Goal: Task Accomplishment & Management: Use online tool/utility

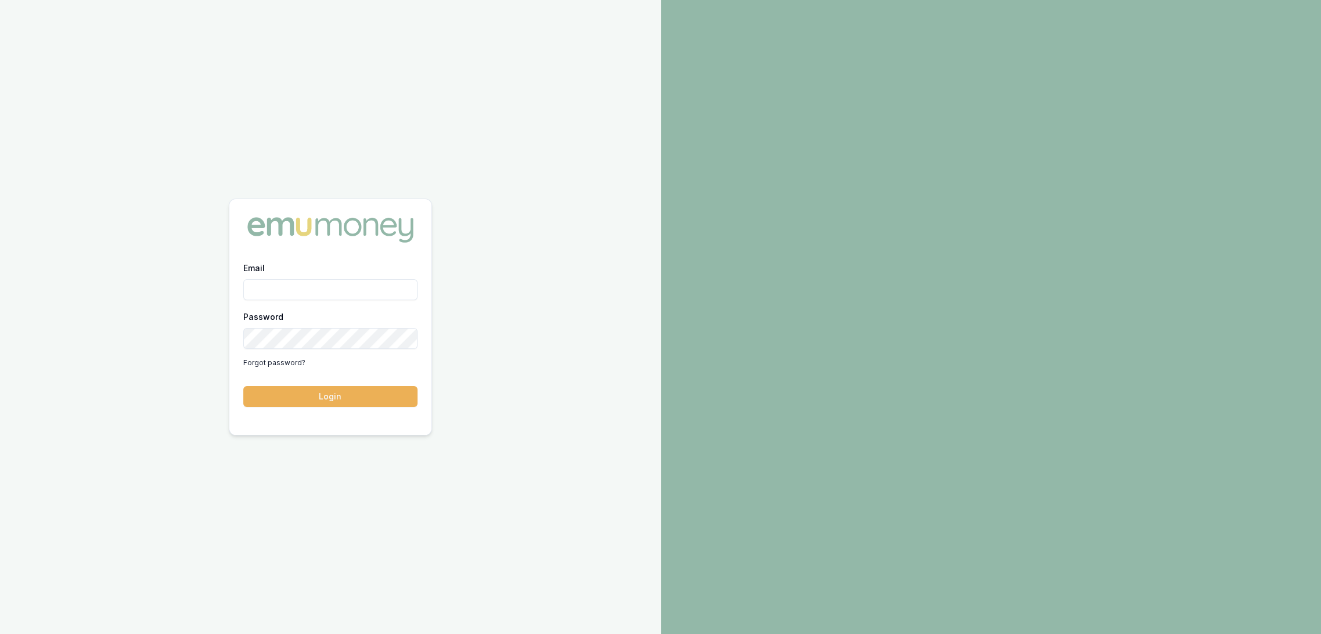
click at [304, 288] on input "Email" at bounding box center [330, 289] width 174 height 21
type input "robyn.adams@emumoney.com.au"
click at [331, 398] on button "Login" at bounding box center [330, 396] width 174 height 21
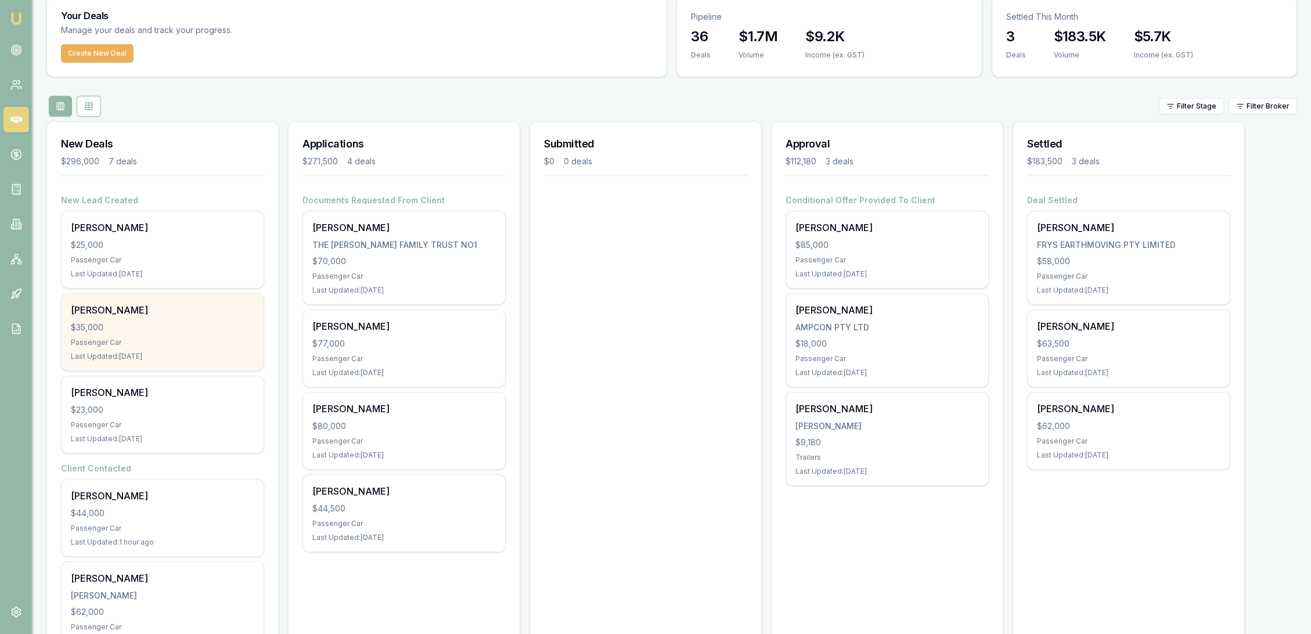
scroll to position [258, 0]
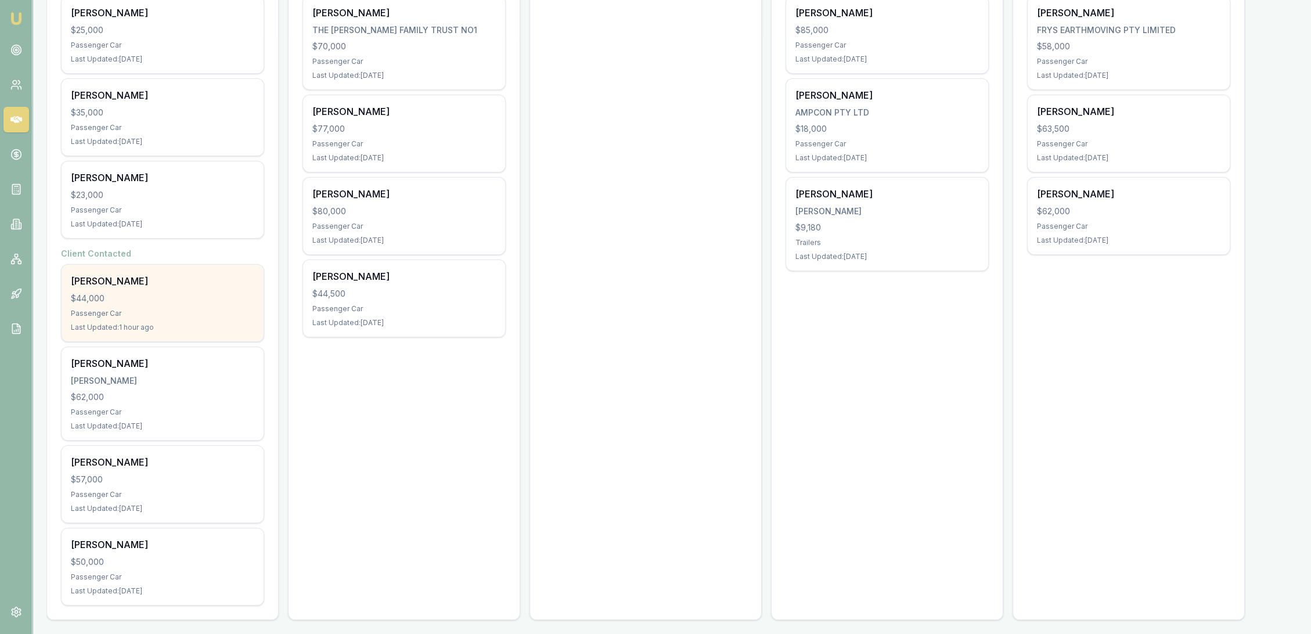
click at [134, 319] on div "Darren Rossborough $44,000 Passenger Car Last Updated: 1 hour ago" at bounding box center [163, 303] width 202 height 77
click at [164, 302] on div "$44,000" at bounding box center [162, 299] width 183 height 12
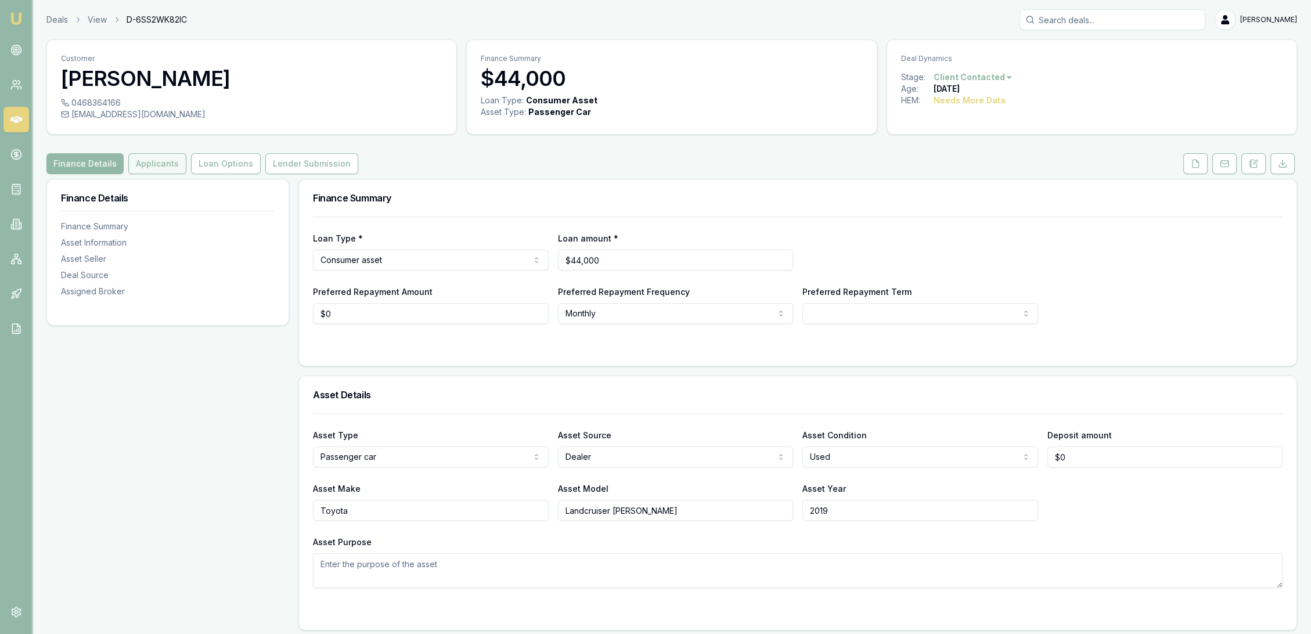
click at [144, 164] on button "Applicants" at bounding box center [157, 163] width 58 height 21
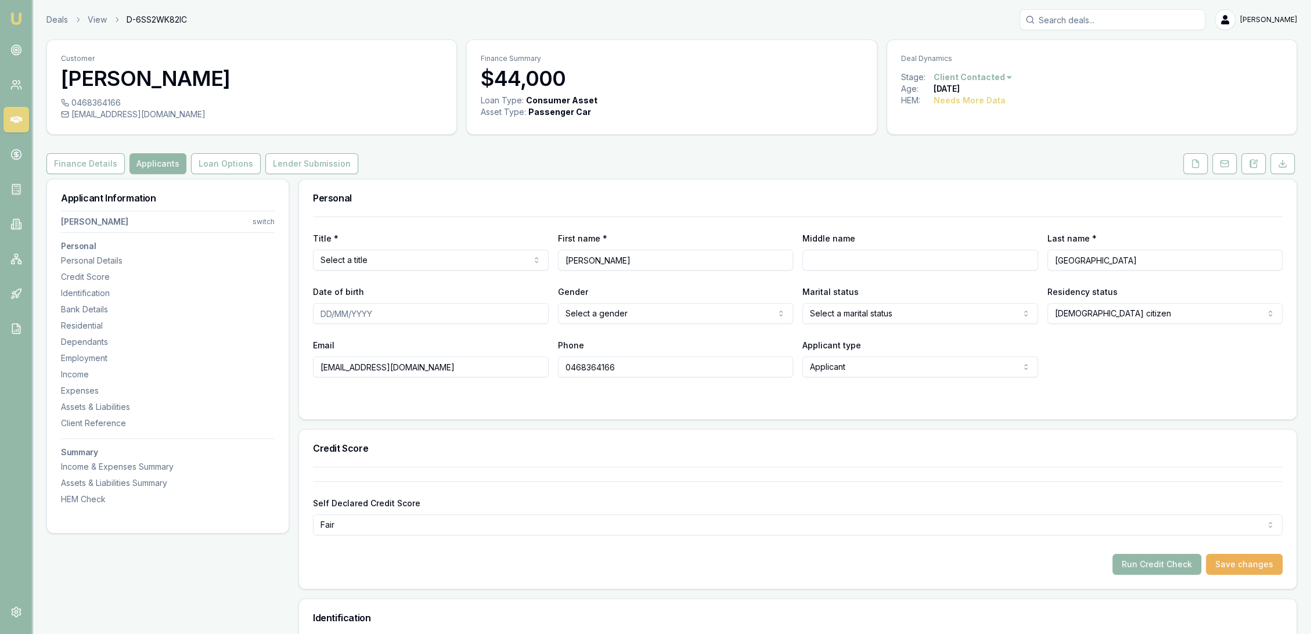
click at [821, 260] on input "Middle name" at bounding box center [920, 260] width 236 height 21
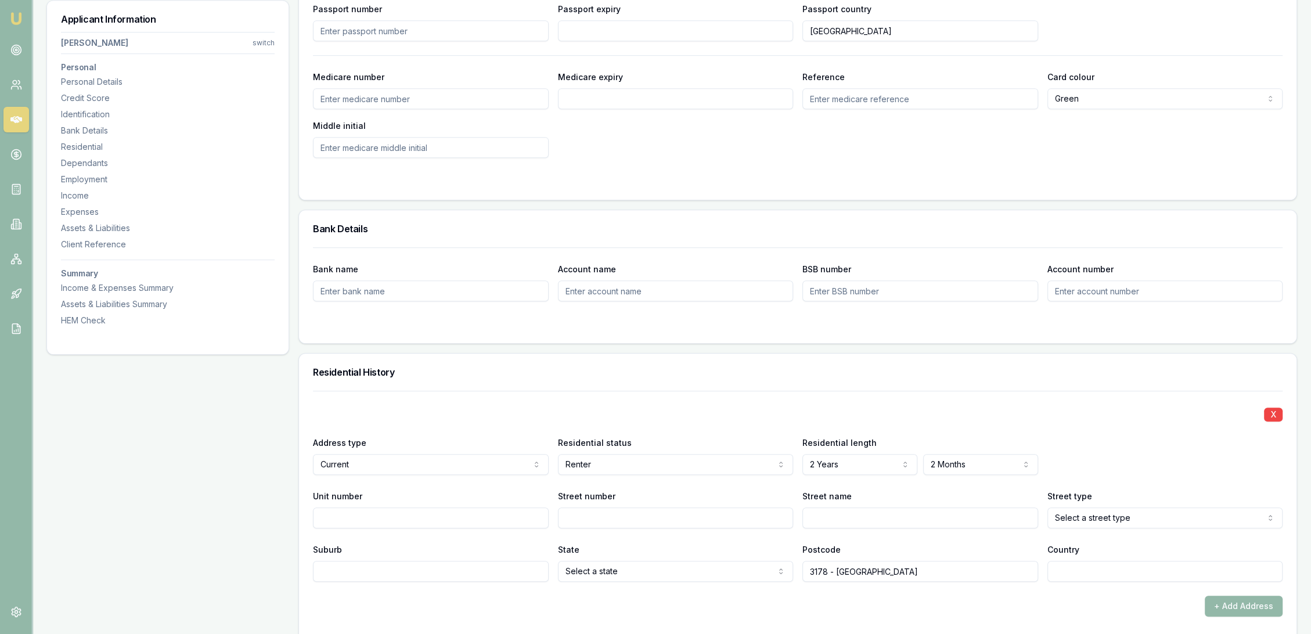
scroll to position [967, 0]
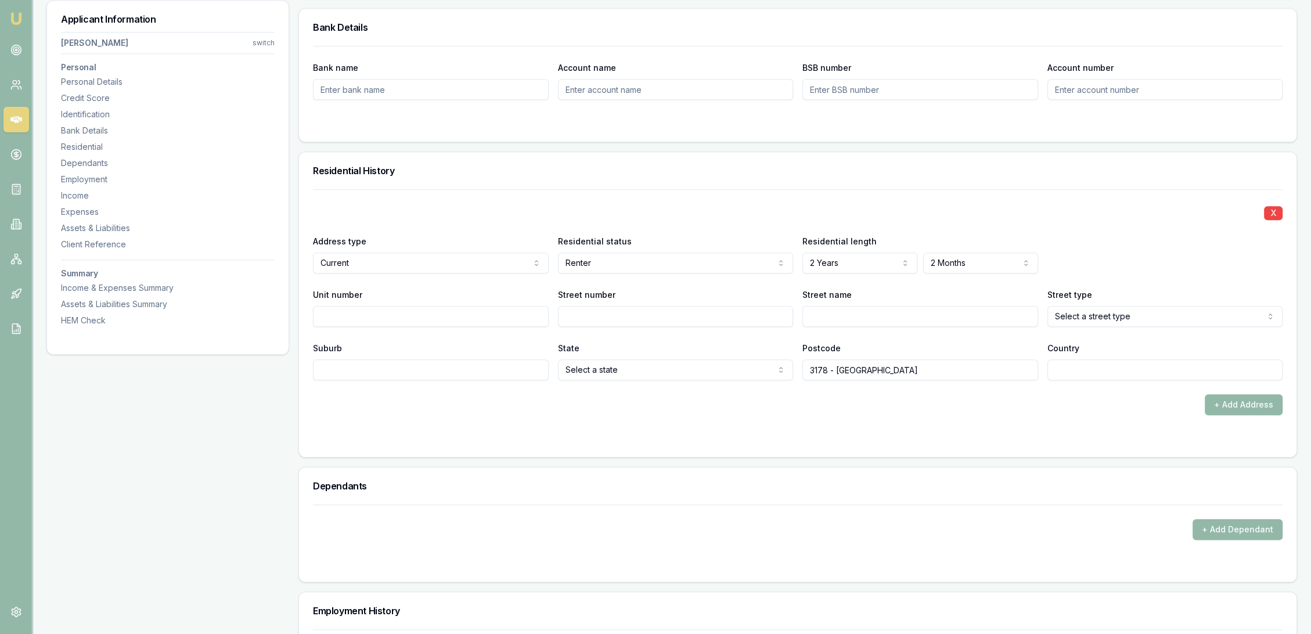
type input "R"
click at [611, 311] on input "Street number" at bounding box center [676, 316] width 236 height 21
click at [618, 311] on input "Street number" at bounding box center [676, 316] width 236 height 21
type input "6"
type input "Gilda"
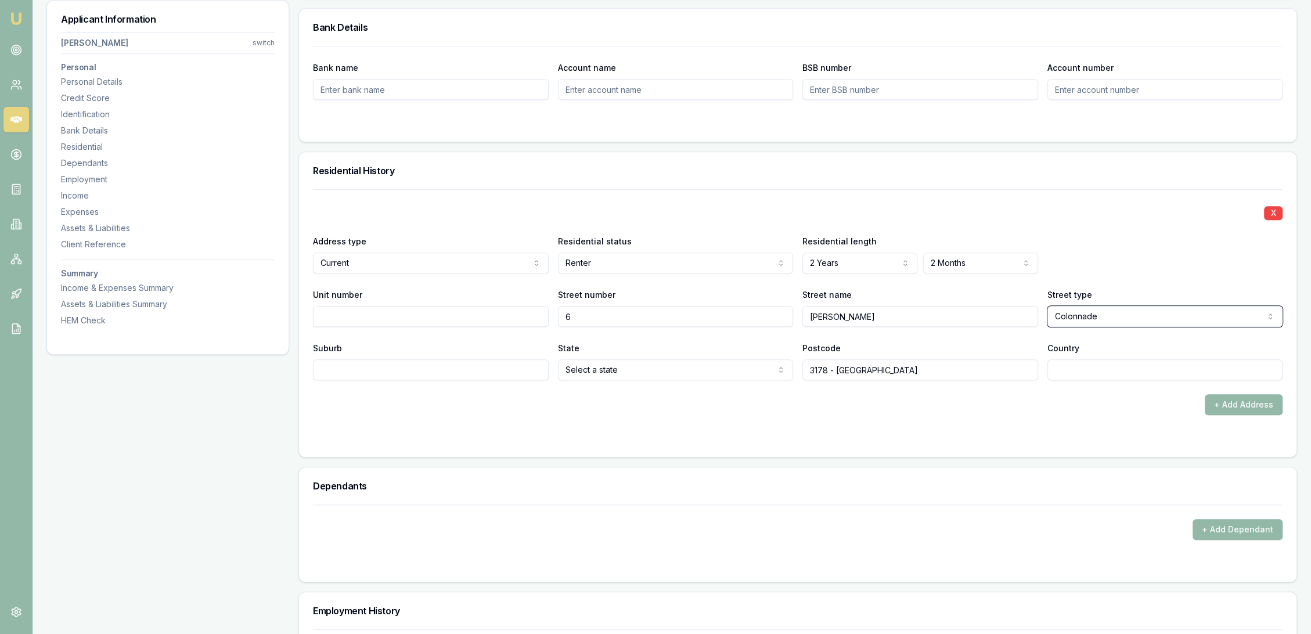
select select "Court"
type input "Rowville"
select select "VIC"
click at [833, 367] on input "3178 - Rowville" at bounding box center [920, 369] width 236 height 21
drag, startPoint x: 825, startPoint y: 367, endPoint x: 889, endPoint y: 366, distance: 64.5
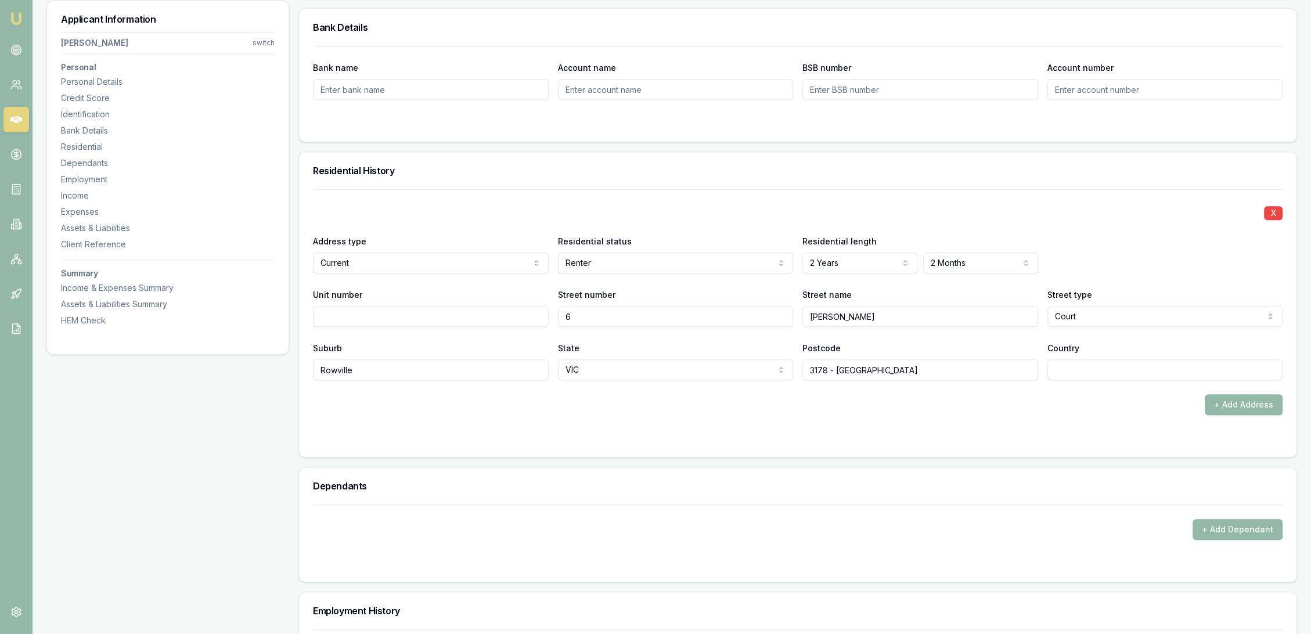
click at [889, 366] on input "3178 - Rowville" at bounding box center [920, 369] width 236 height 21
type input "3178"
type input "AU"
click at [831, 401] on div "+ Add Address" at bounding box center [798, 404] width 970 height 21
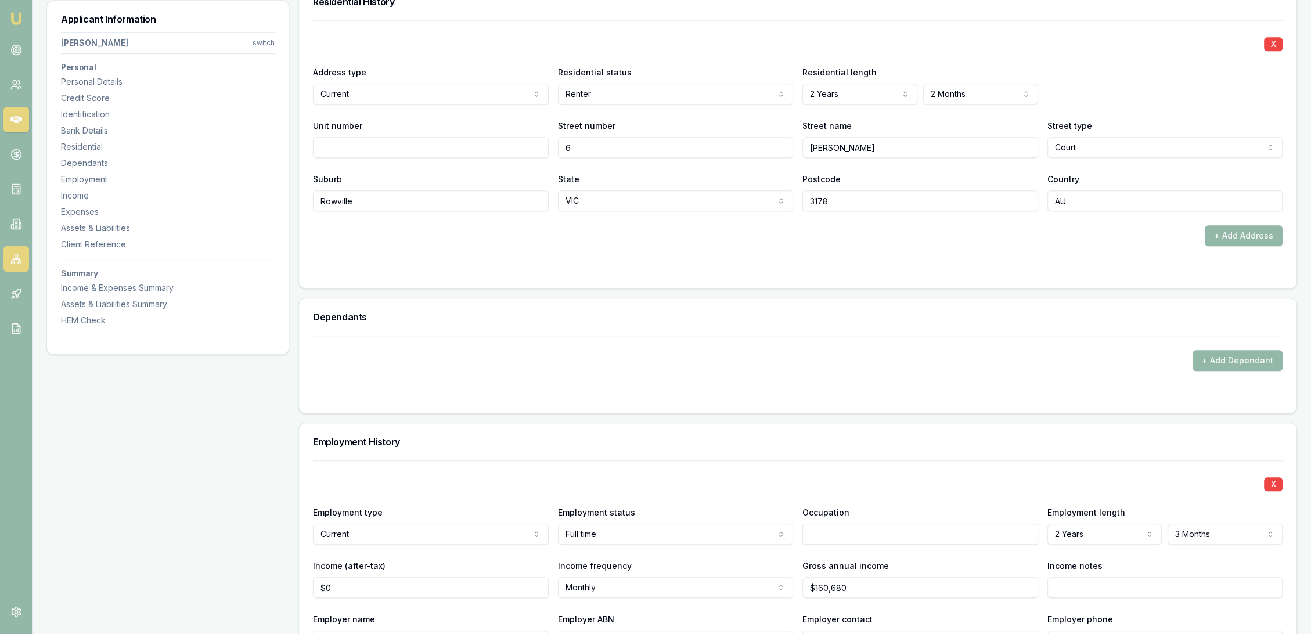
scroll to position [1096, 0]
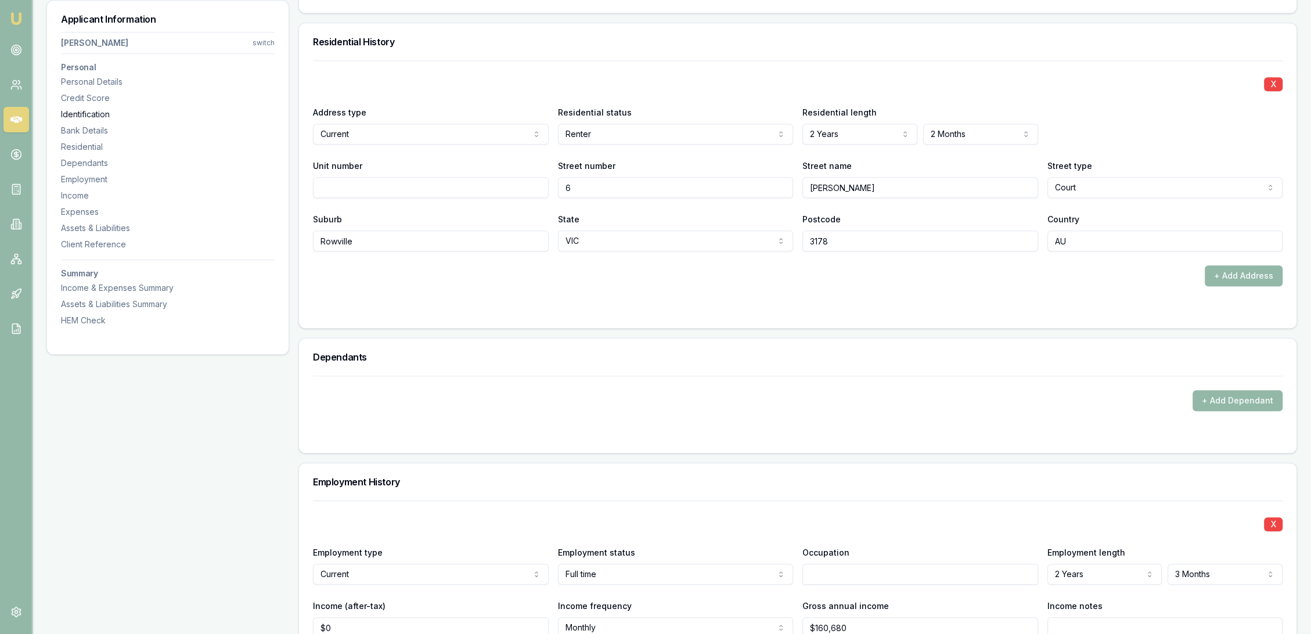
click at [89, 115] on div "Identification" at bounding box center [168, 115] width 214 height 12
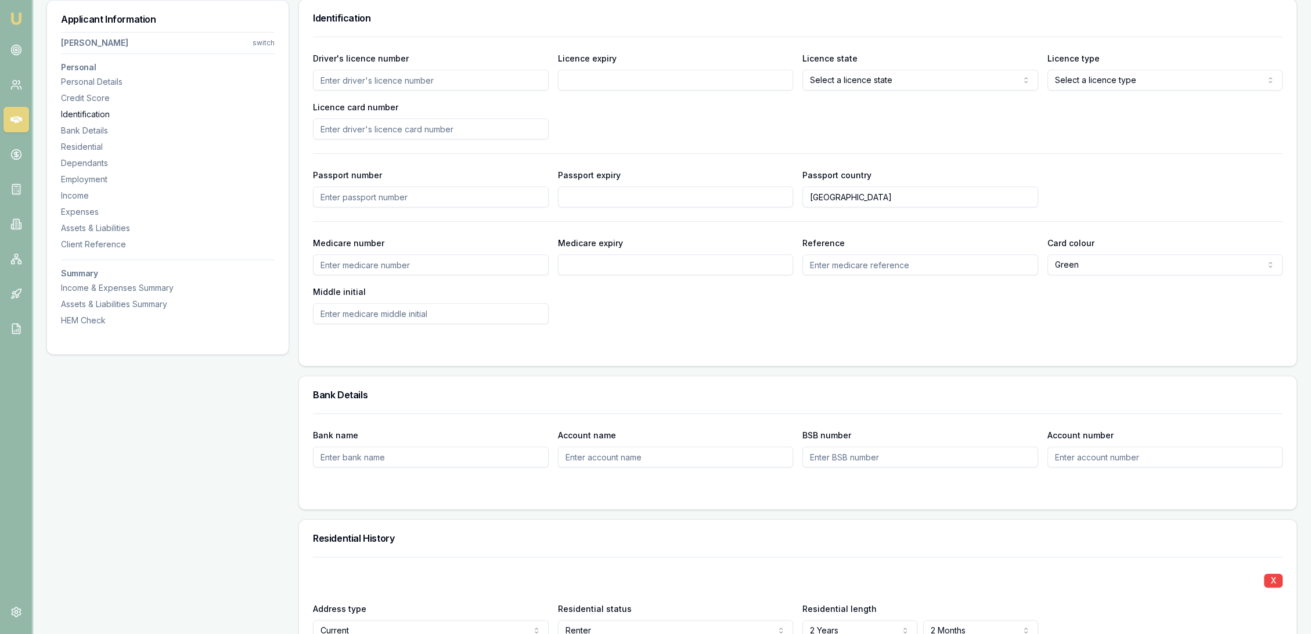
scroll to position [598, 0]
click at [345, 265] on input "Medicare number" at bounding box center [431, 266] width 236 height 21
type input "3375049386"
type input "09/30"
type input "1"
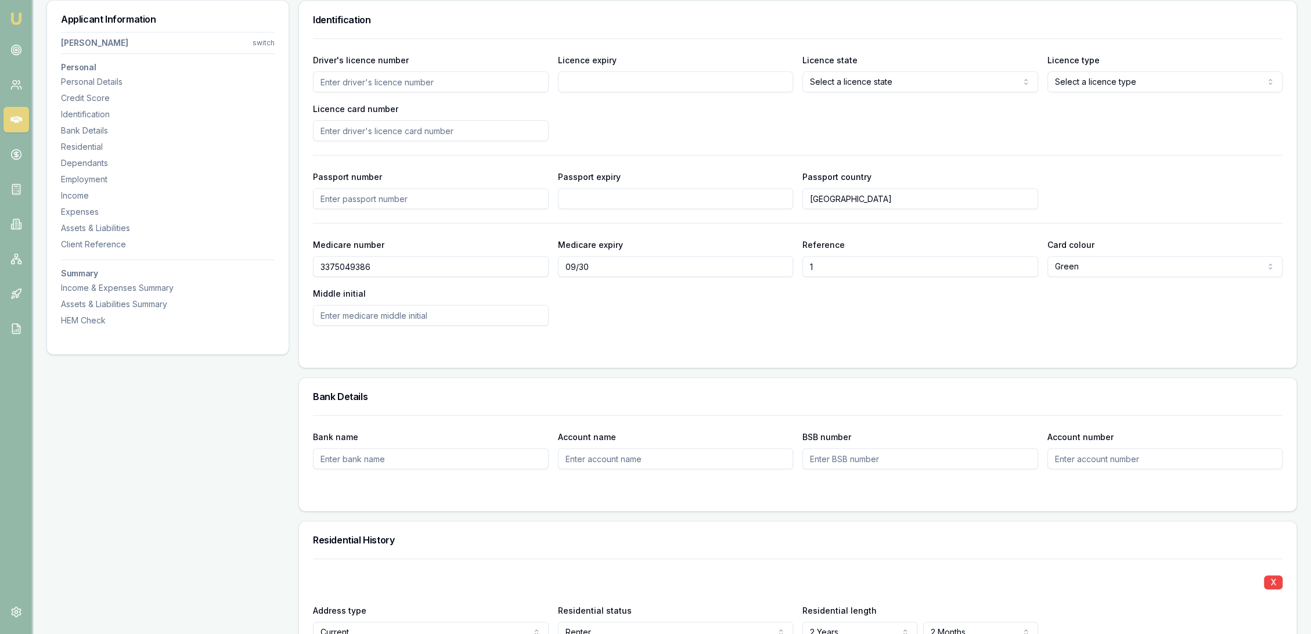
type input "r"
type input "R"
click at [372, 66] on div "Driver's licence number" at bounding box center [431, 72] width 236 height 39
click at [363, 79] on input "Driver's licence number" at bounding box center [431, 81] width 236 height 21
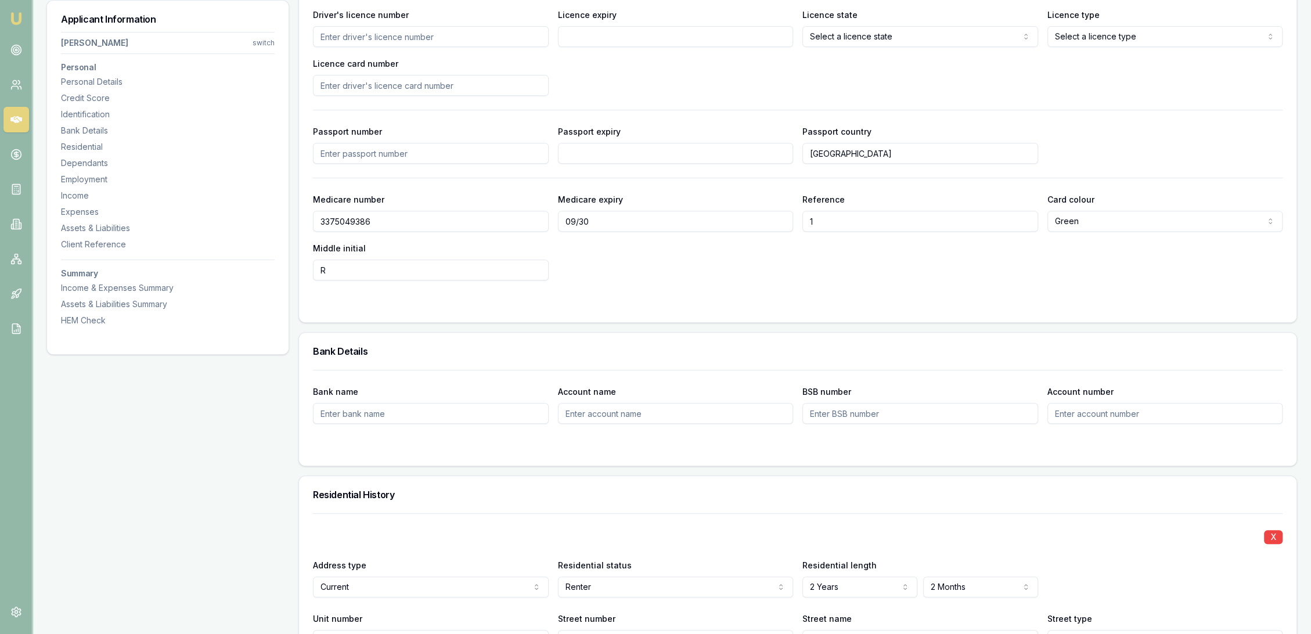
scroll to position [727, 0]
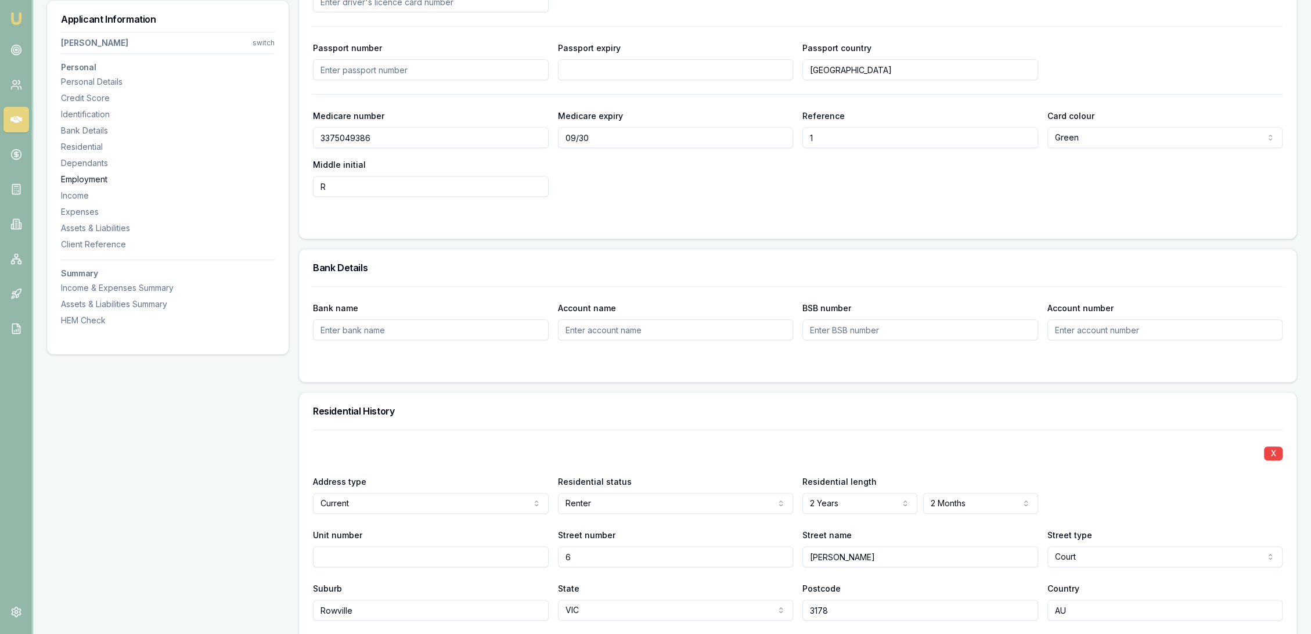
click at [84, 178] on div "Employment" at bounding box center [168, 180] width 214 height 12
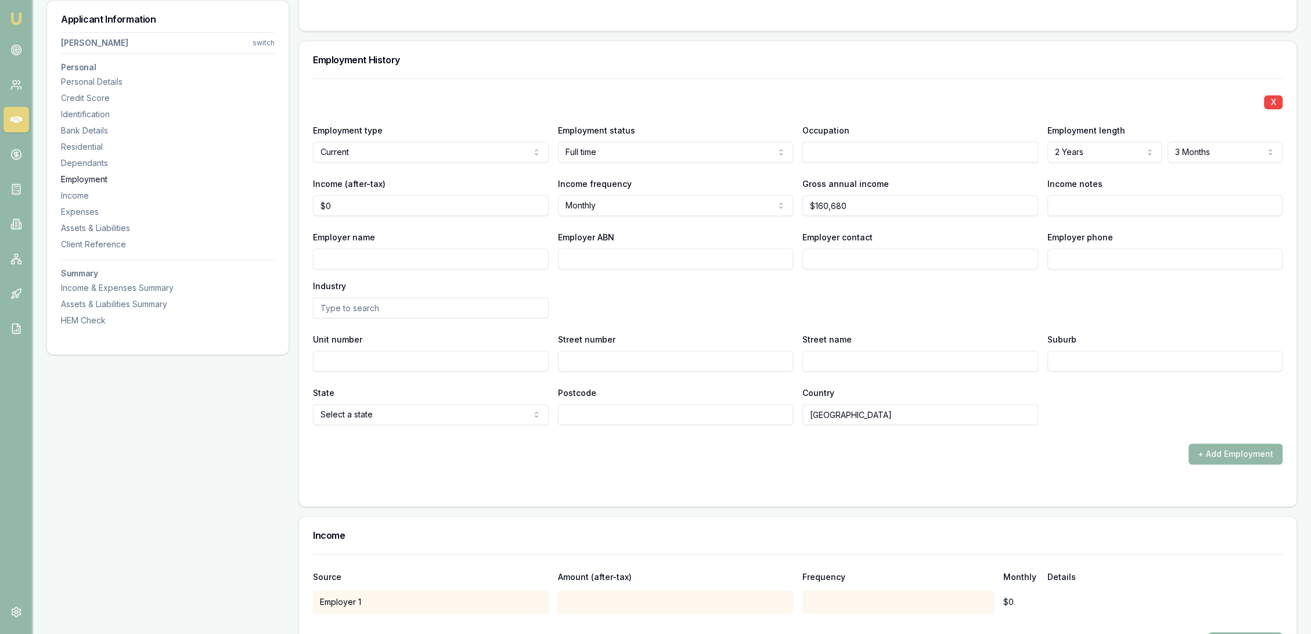
scroll to position [1558, 0]
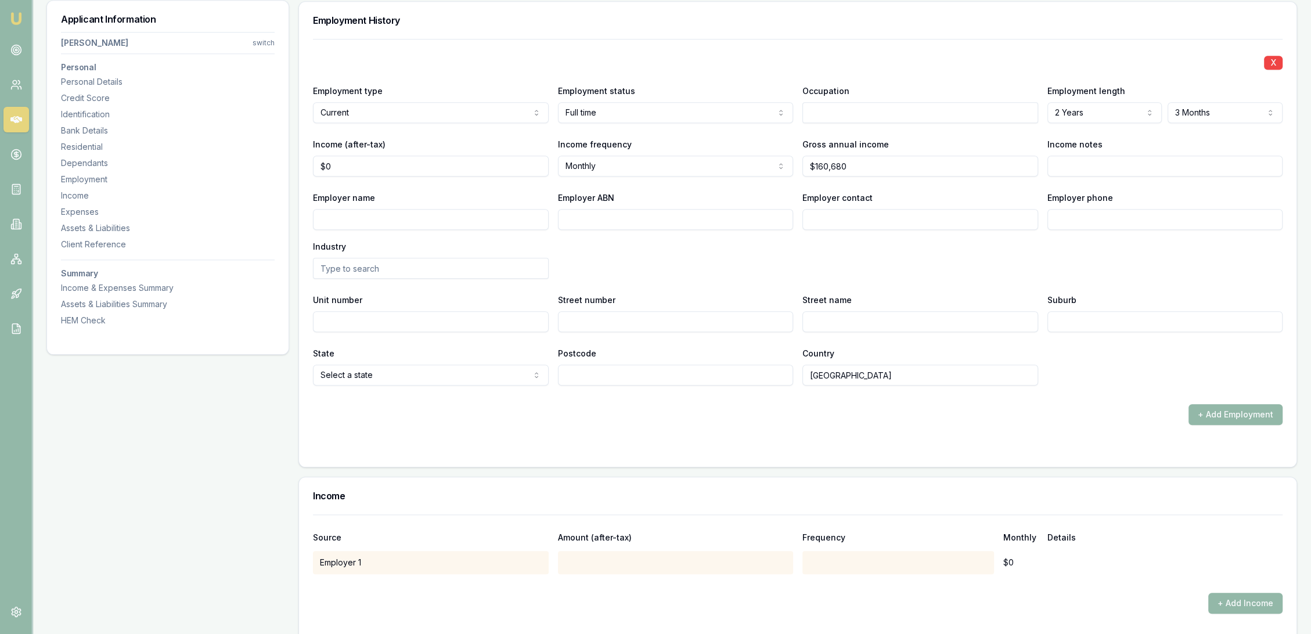
click at [403, 217] on input "Employer name" at bounding box center [431, 219] width 236 height 21
type input "b"
type input "BK Traffic Management Pty Ltd"
type input "99665847405"
click at [1068, 217] on input "Employer phone" at bounding box center [1165, 219] width 236 height 21
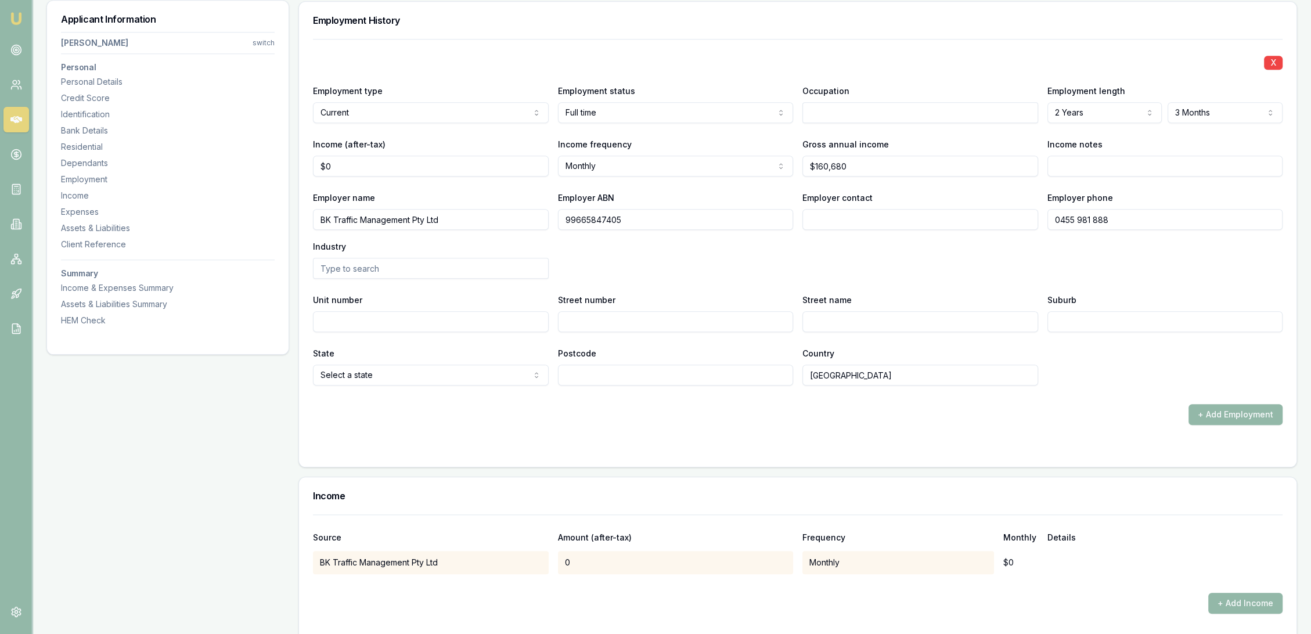
type input "0455 981 888"
click at [845, 222] on input "Employer contact" at bounding box center [920, 219] width 236 height 21
type input "Payroll"
click at [748, 269] on div "Employer name BK Traffic Management Pty Ltd Employer ABN 99665847405 Employer c…" at bounding box center [798, 234] width 970 height 88
click at [464, 324] on input "Unit number" at bounding box center [431, 321] width 236 height 21
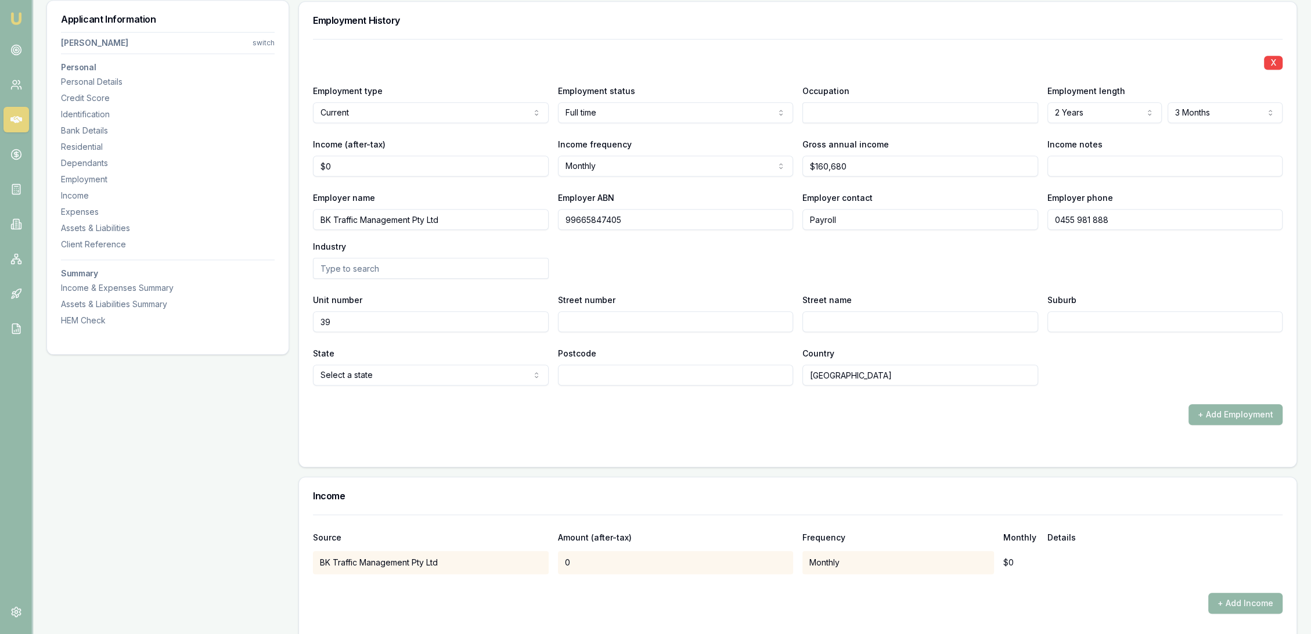
type input "39"
type input "574"
type input "O"
type input "Plummer"
type input "s"
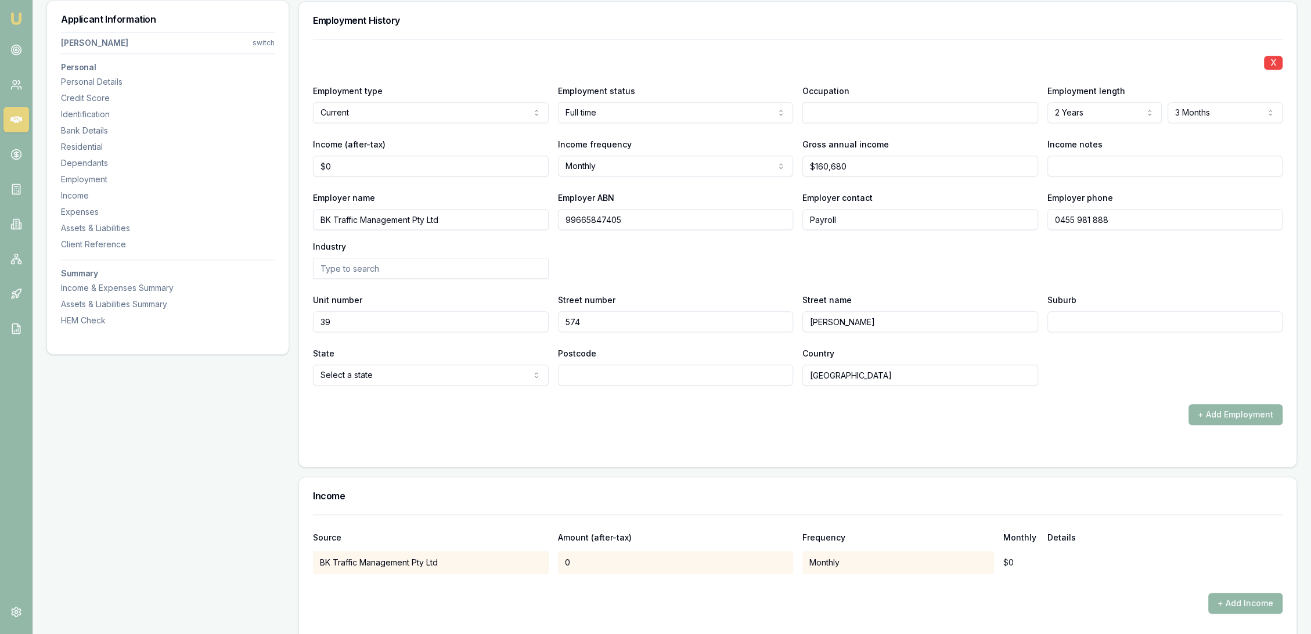
click at [929, 315] on input "Plummer" at bounding box center [920, 321] width 236 height 21
type input "Plummer St"
type input "Port Melbourne"
select select "VIC"
type input "3207"
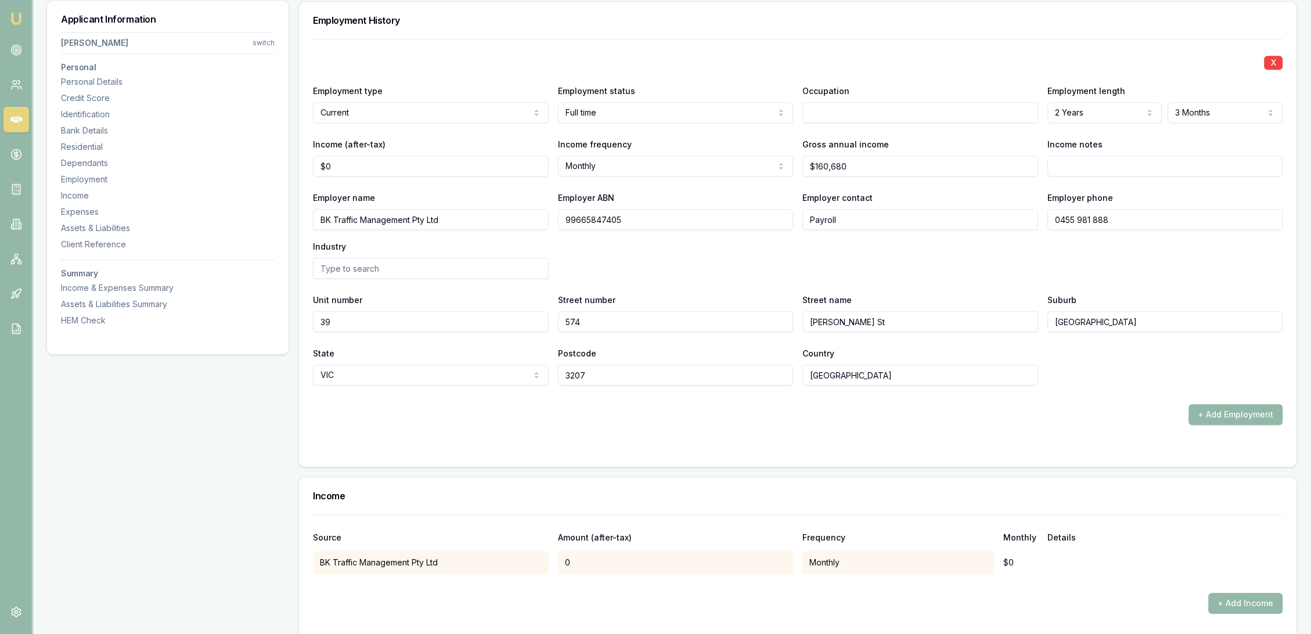
click at [1031, 423] on div "+ Add Employment" at bounding box center [798, 414] width 970 height 21
click at [1115, 167] on input "Income notes" at bounding box center [1165, 166] width 236 height 21
type input "NYTD $35100 to 5/10"
click at [1148, 161] on input "NYTD $35100 to 5/10" at bounding box center [1165, 166] width 236 height 21
drag, startPoint x: 339, startPoint y: 165, endPoint x: 305, endPoint y: 166, distance: 34.3
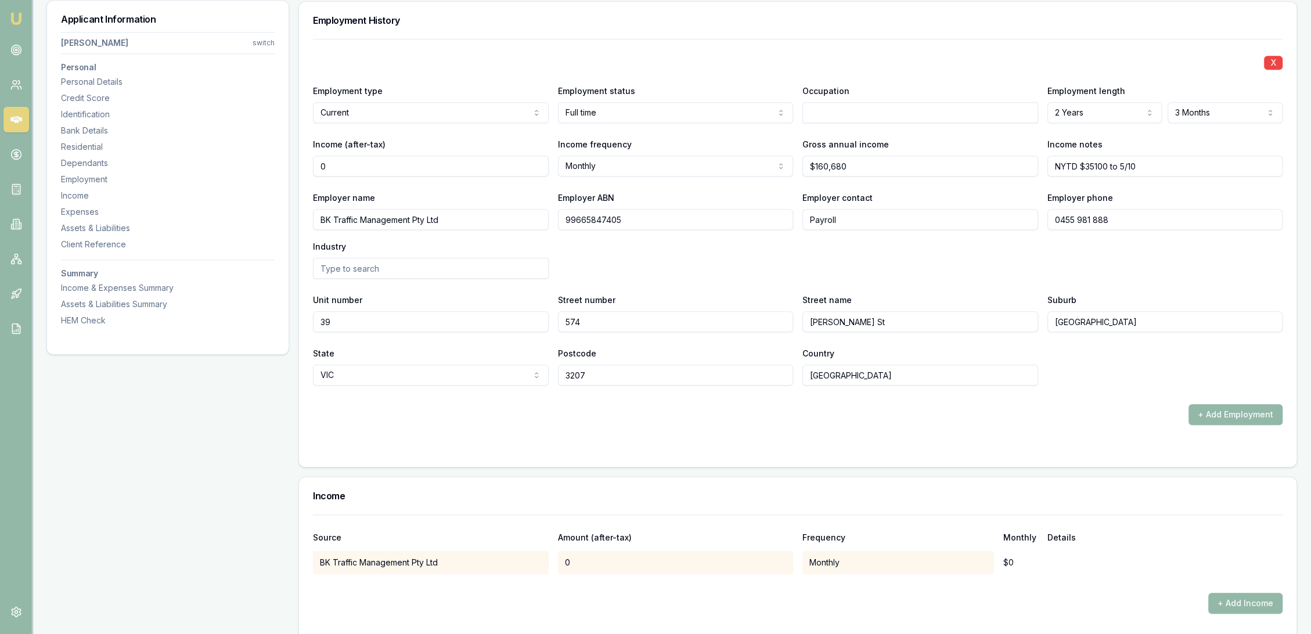
click at [305, 166] on div "X Employment type Current Current Previous Employment status Full time Full tim…" at bounding box center [797, 253] width 997 height 428
type input "$11,014"
drag, startPoint x: 859, startPoint y: 166, endPoint x: 752, endPoint y: 174, distance: 107.7
click at [753, 174] on div "Income (after-tax) $11,014 Income frequency Monthly Weekly Fortnightly Monthly …" at bounding box center [798, 156] width 970 height 39
type input "$186,125"
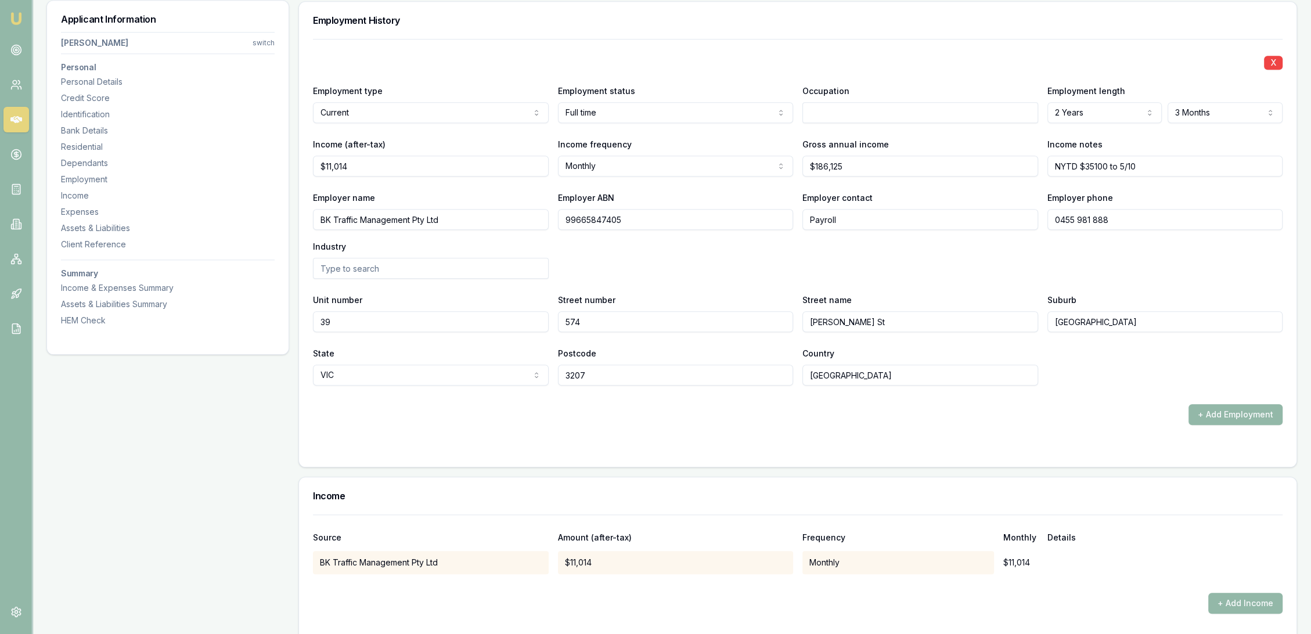
click at [759, 262] on div "Employer name BK Traffic Management Pty Ltd Employer ABN 99665847405 Employer c…" at bounding box center [798, 234] width 970 height 88
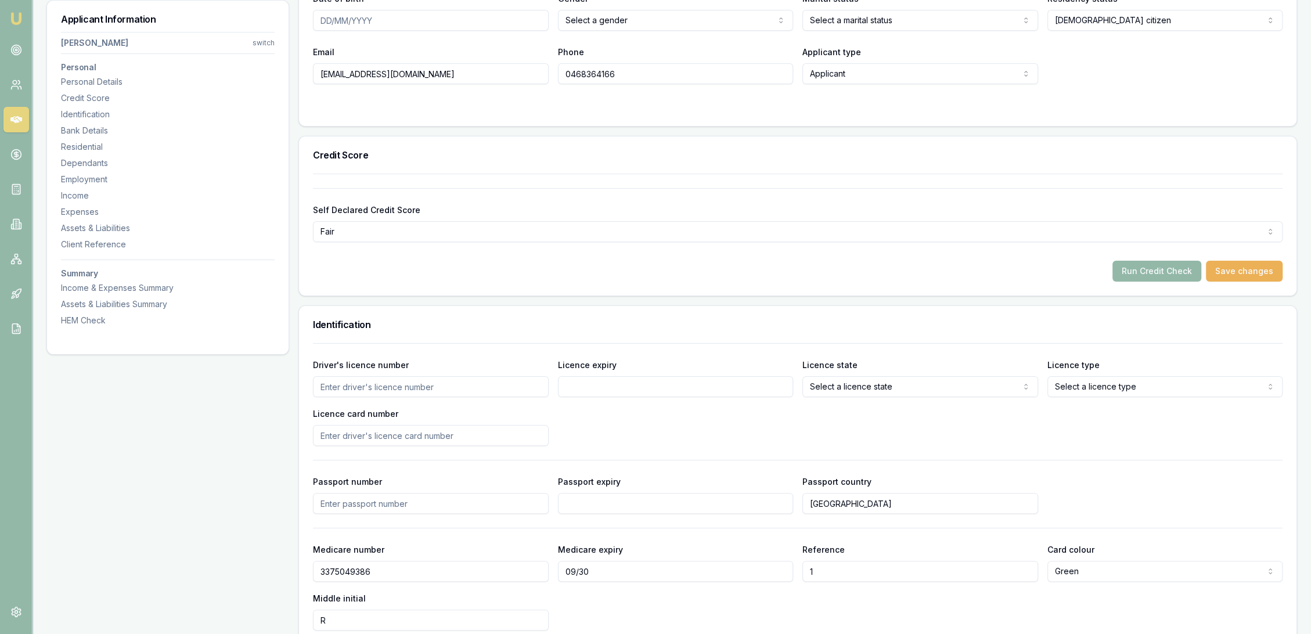
scroll to position [0, 0]
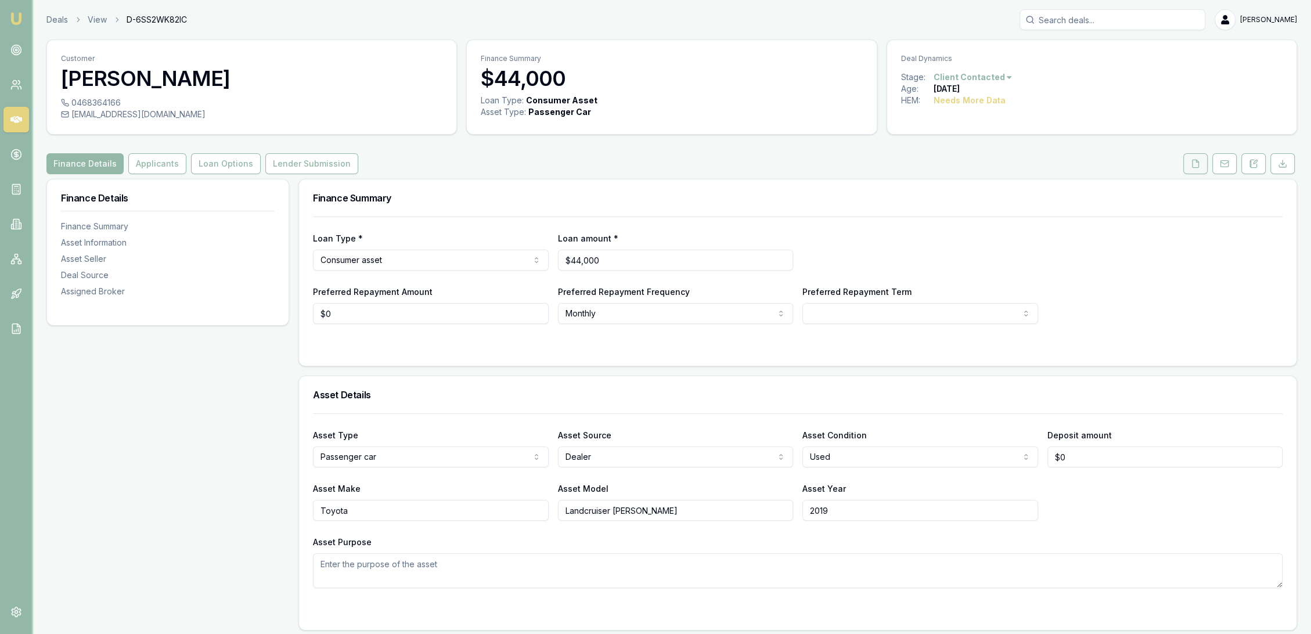
click at [1194, 165] on icon at bounding box center [1195, 163] width 9 height 9
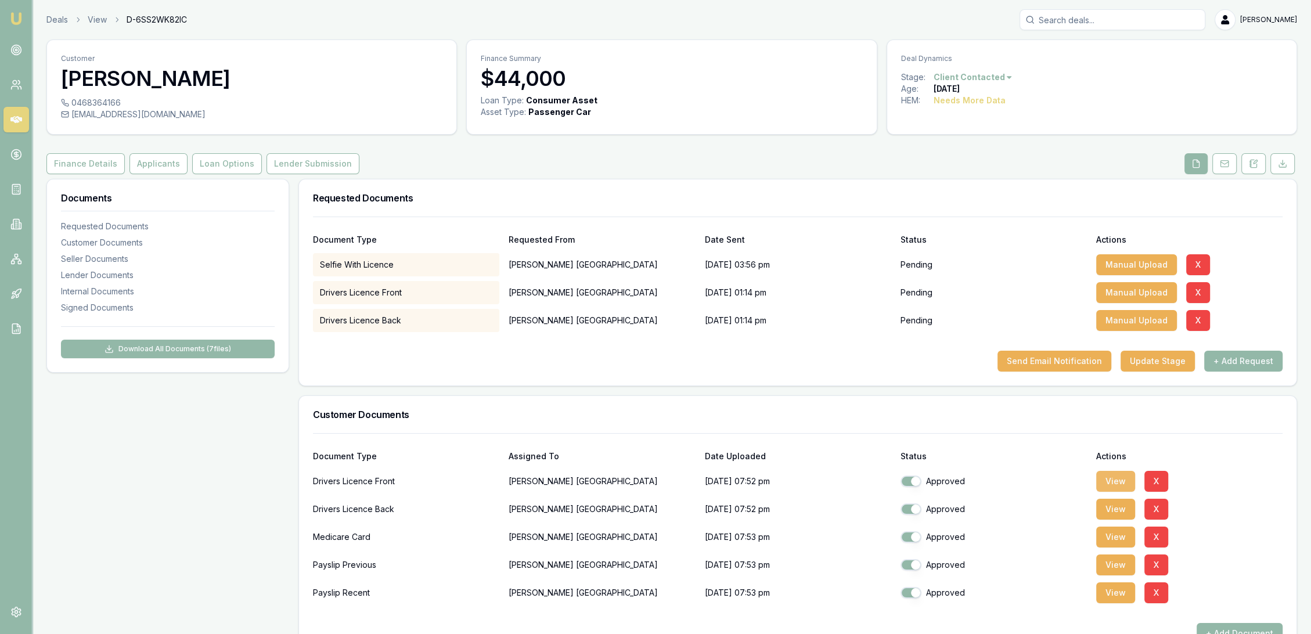
click at [1112, 480] on button "View" at bounding box center [1115, 481] width 39 height 21
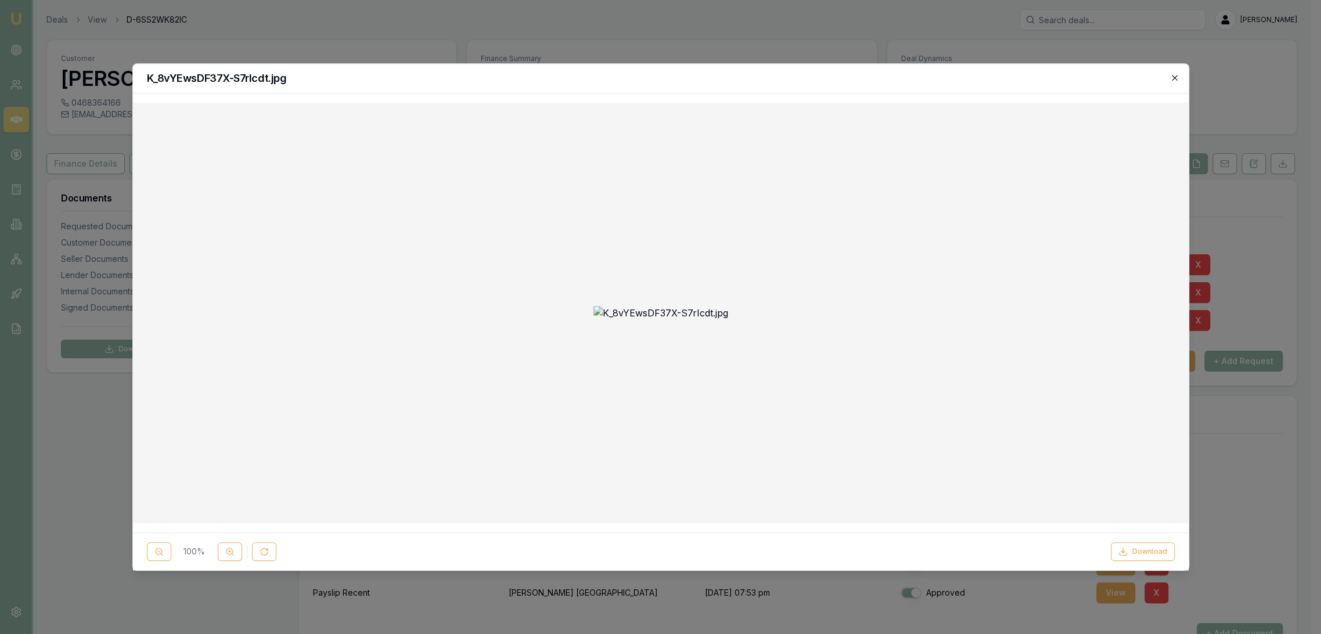
click at [1171, 76] on icon "button" at bounding box center [1174, 77] width 9 height 9
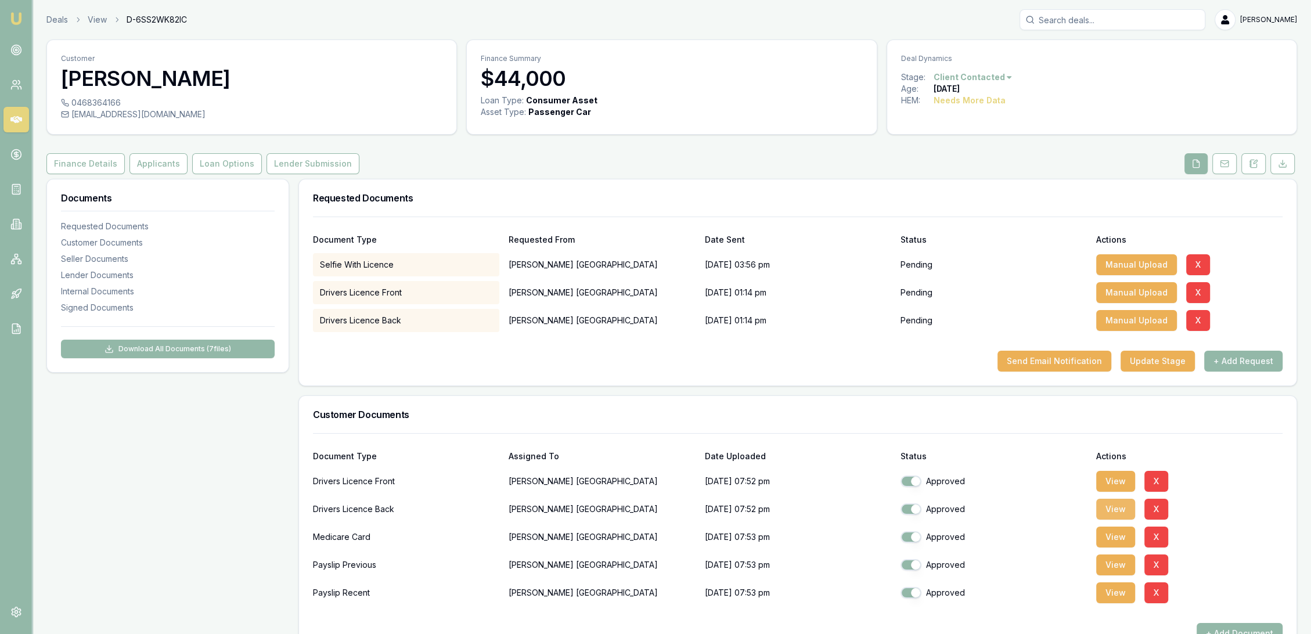
click at [1122, 506] on button "View" at bounding box center [1115, 509] width 39 height 21
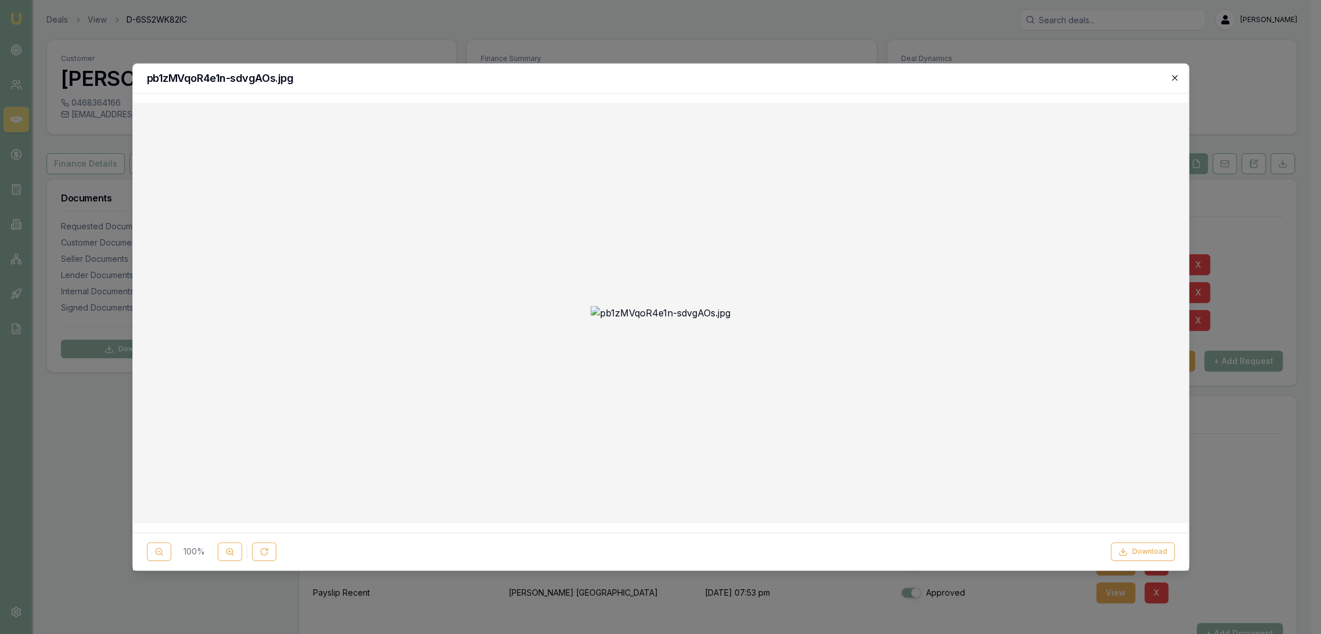
click at [1177, 77] on icon "button" at bounding box center [1174, 77] width 9 height 9
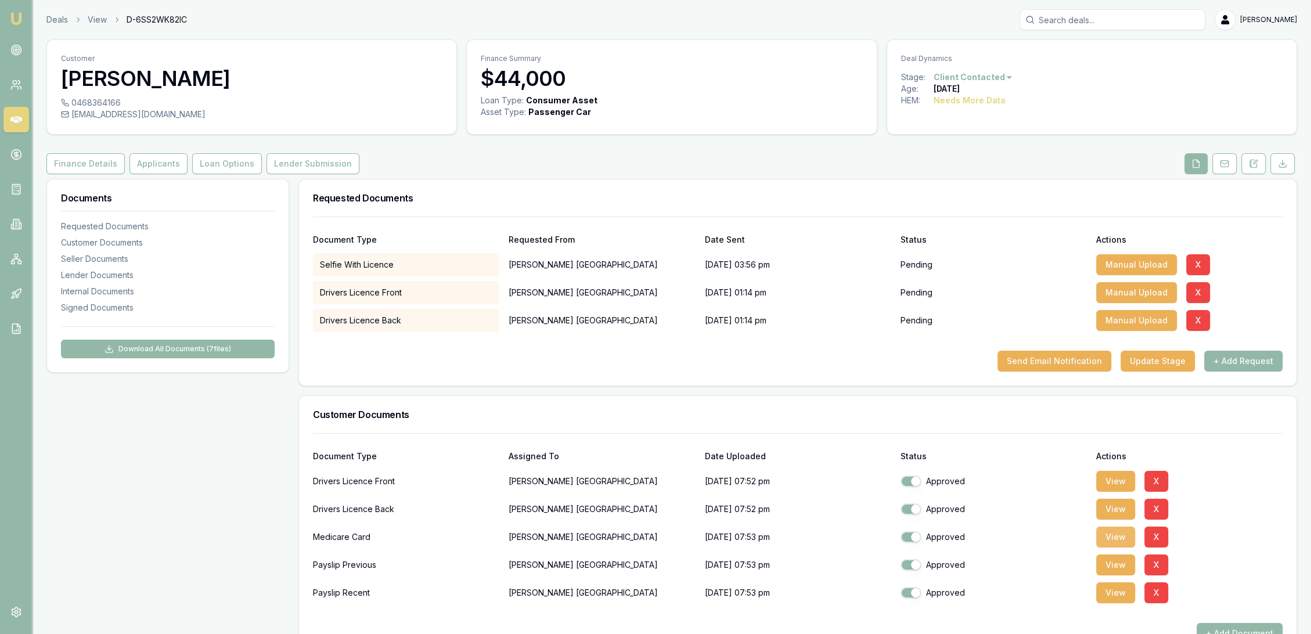
click at [1113, 539] on button "View" at bounding box center [1115, 537] width 39 height 21
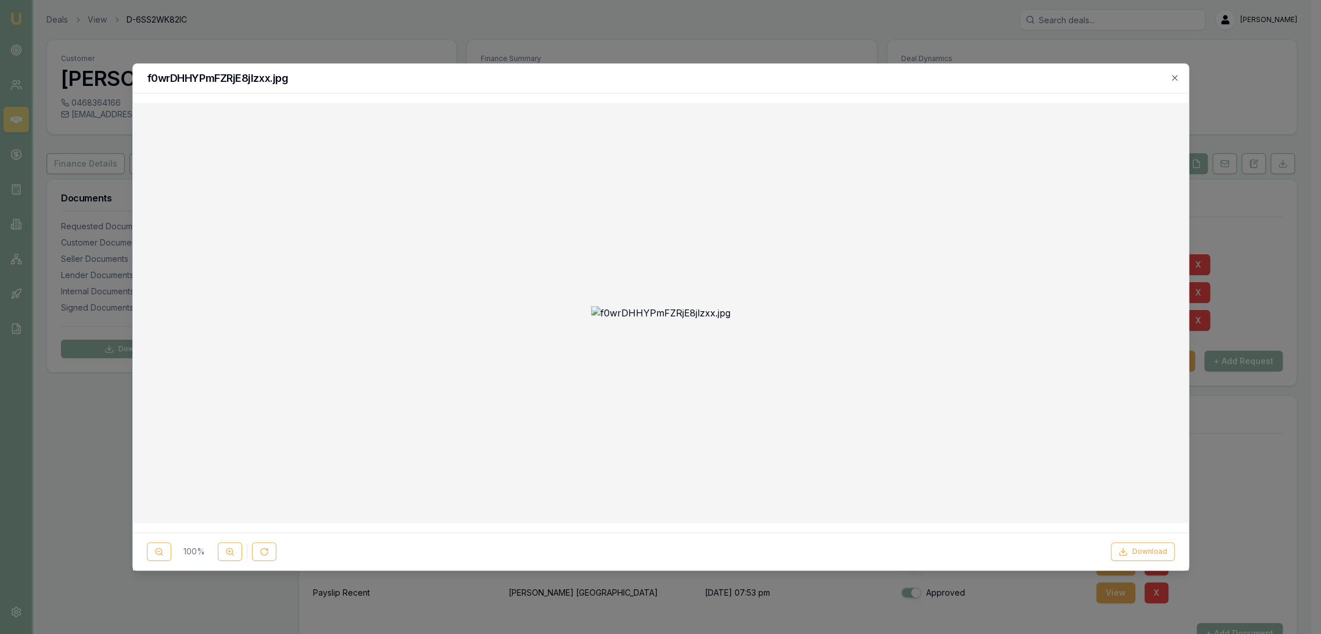
click at [1177, 77] on icon "button" at bounding box center [1174, 77] width 9 height 9
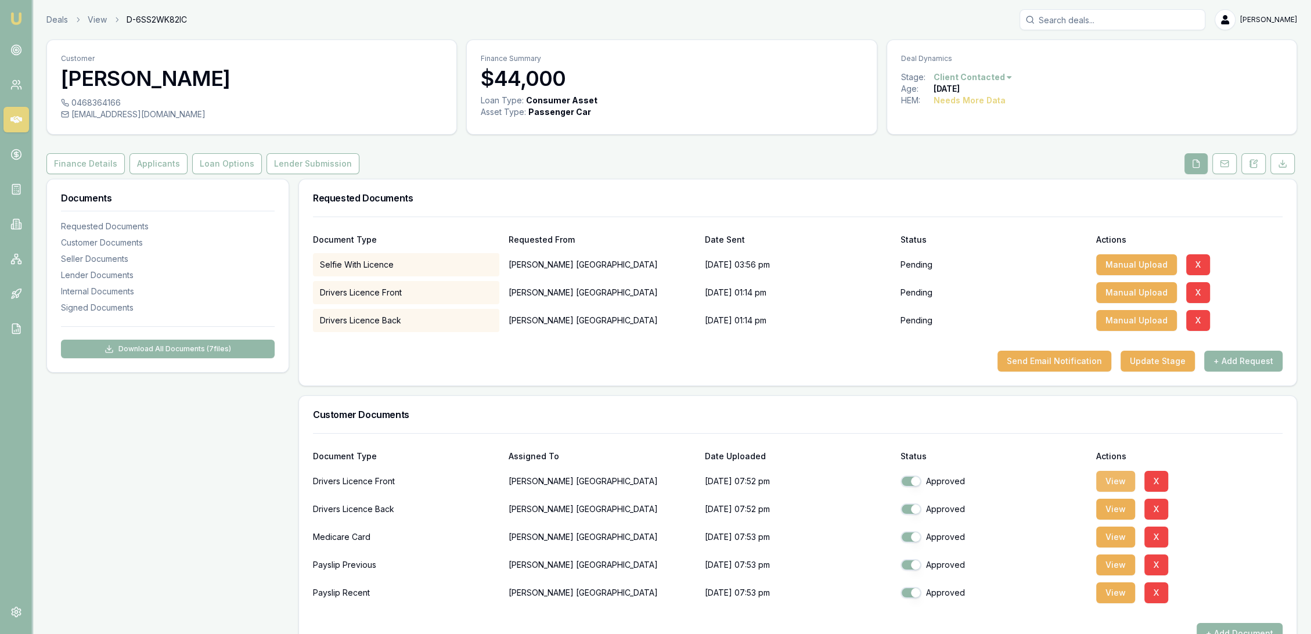
click at [1130, 476] on button "View" at bounding box center [1115, 481] width 39 height 21
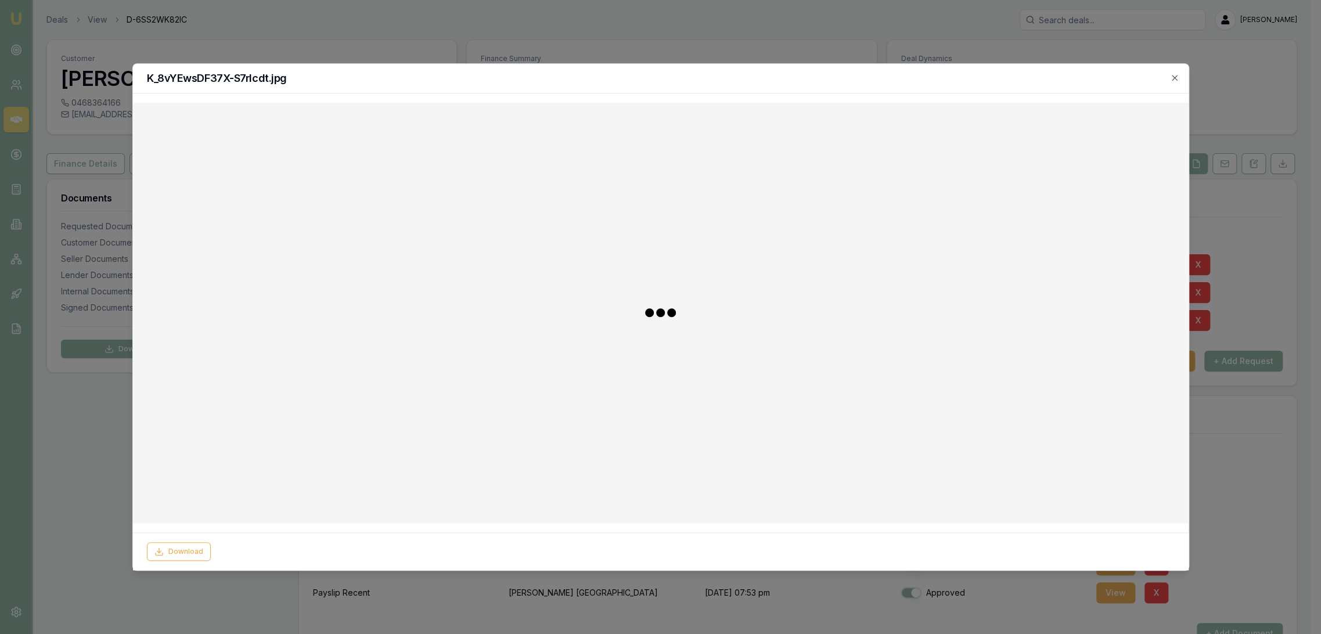
click at [1111, 477] on div at bounding box center [660, 313] width 1037 height 402
click at [1174, 73] on icon "button" at bounding box center [1174, 77] width 9 height 9
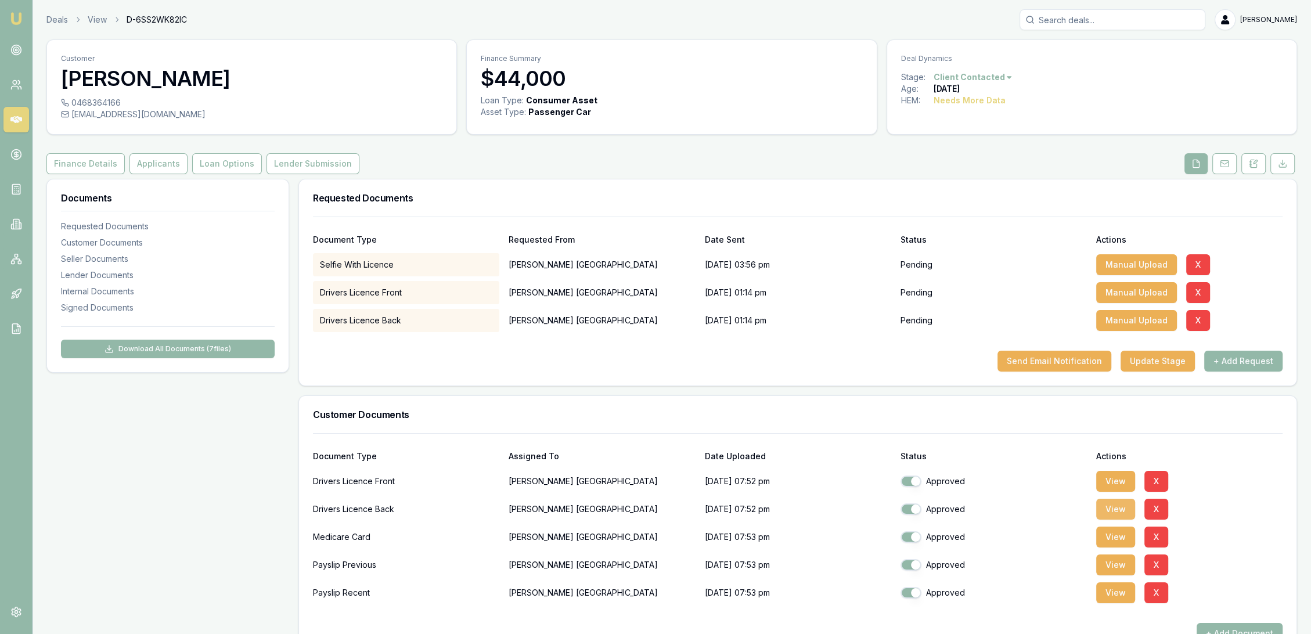
click at [1106, 511] on button "View" at bounding box center [1115, 509] width 39 height 21
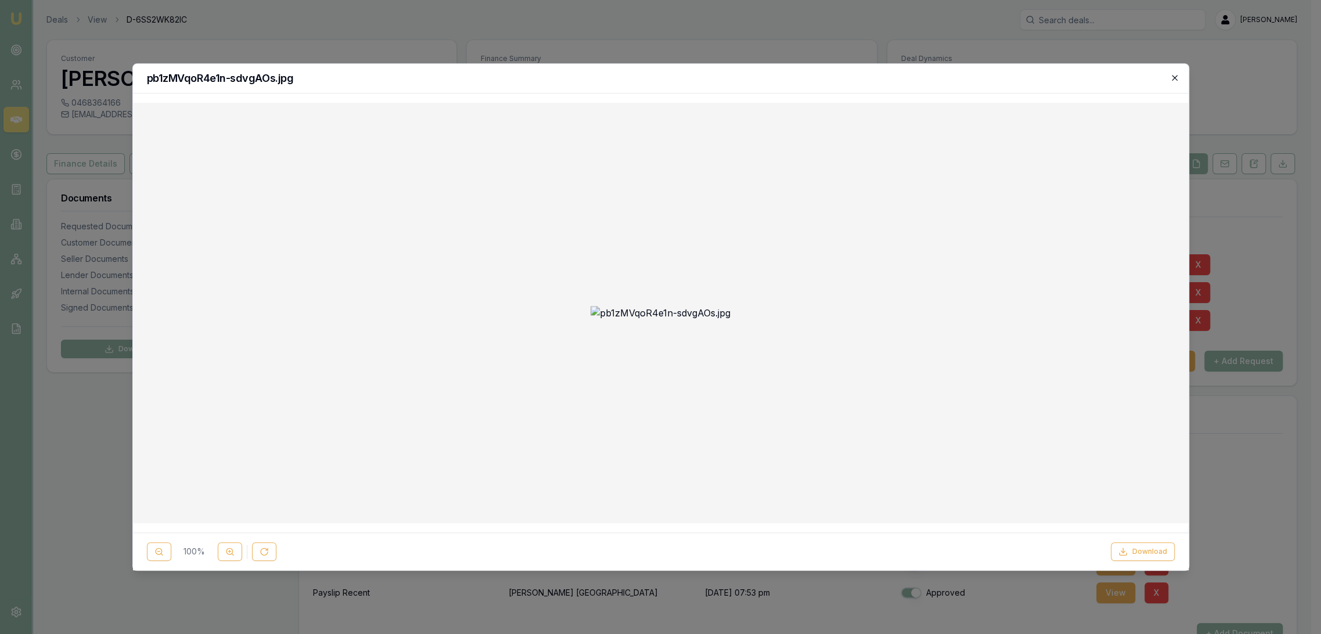
click at [1175, 76] on icon "button" at bounding box center [1174, 77] width 9 height 9
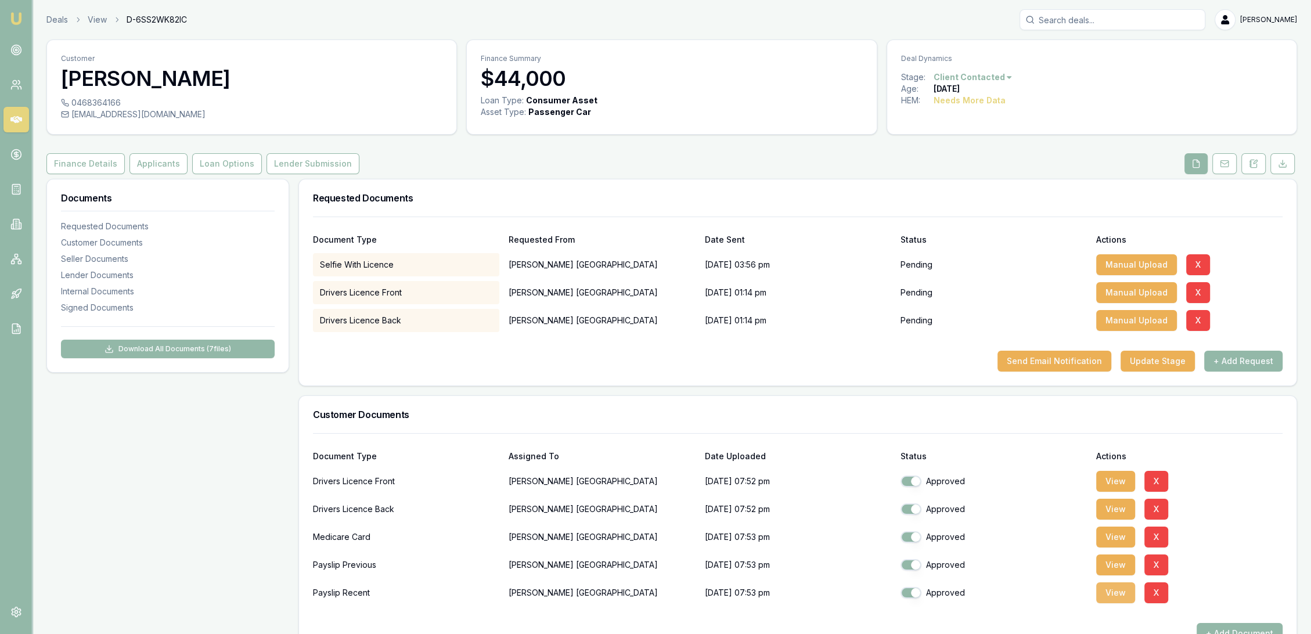
click at [1113, 598] on button "View" at bounding box center [1115, 592] width 39 height 21
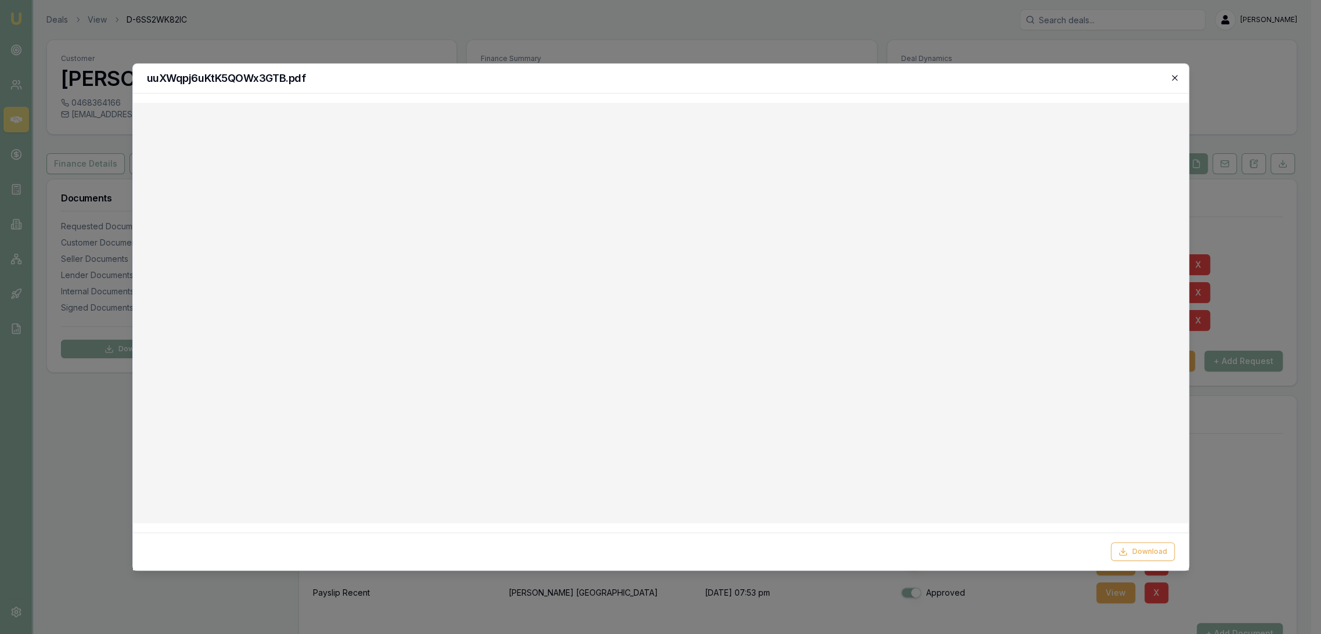
click at [1176, 77] on icon "button" at bounding box center [1174, 77] width 9 height 9
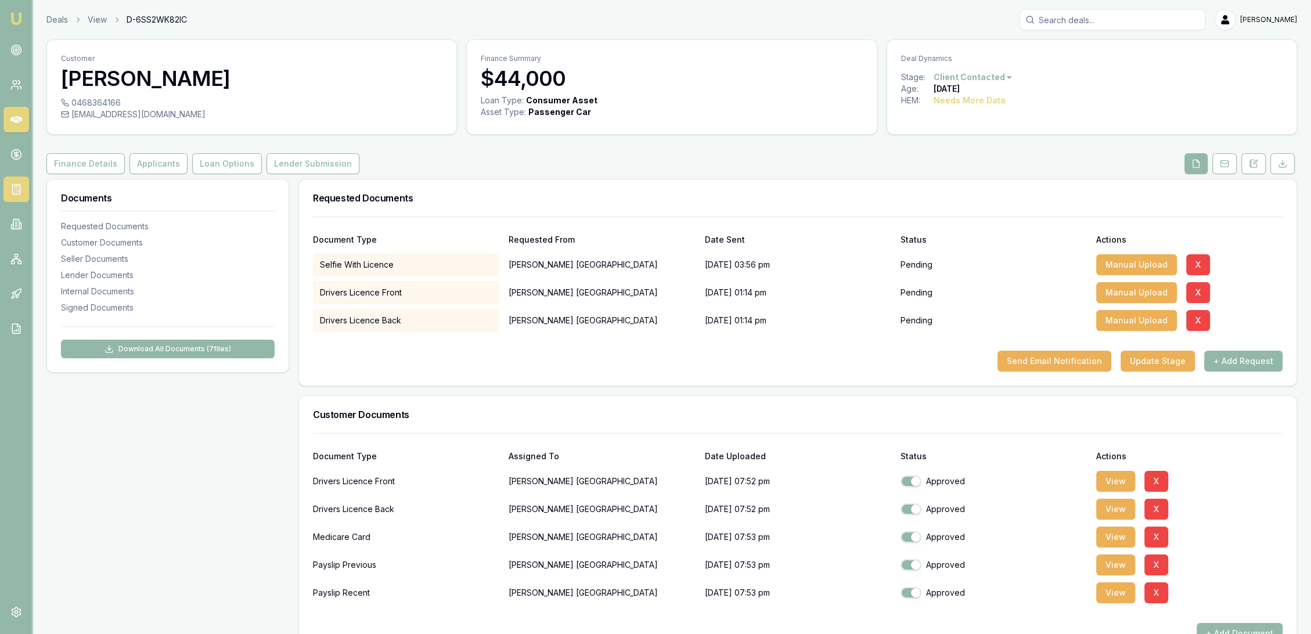
click at [14, 190] on icon at bounding box center [14, 190] width 0 height 0
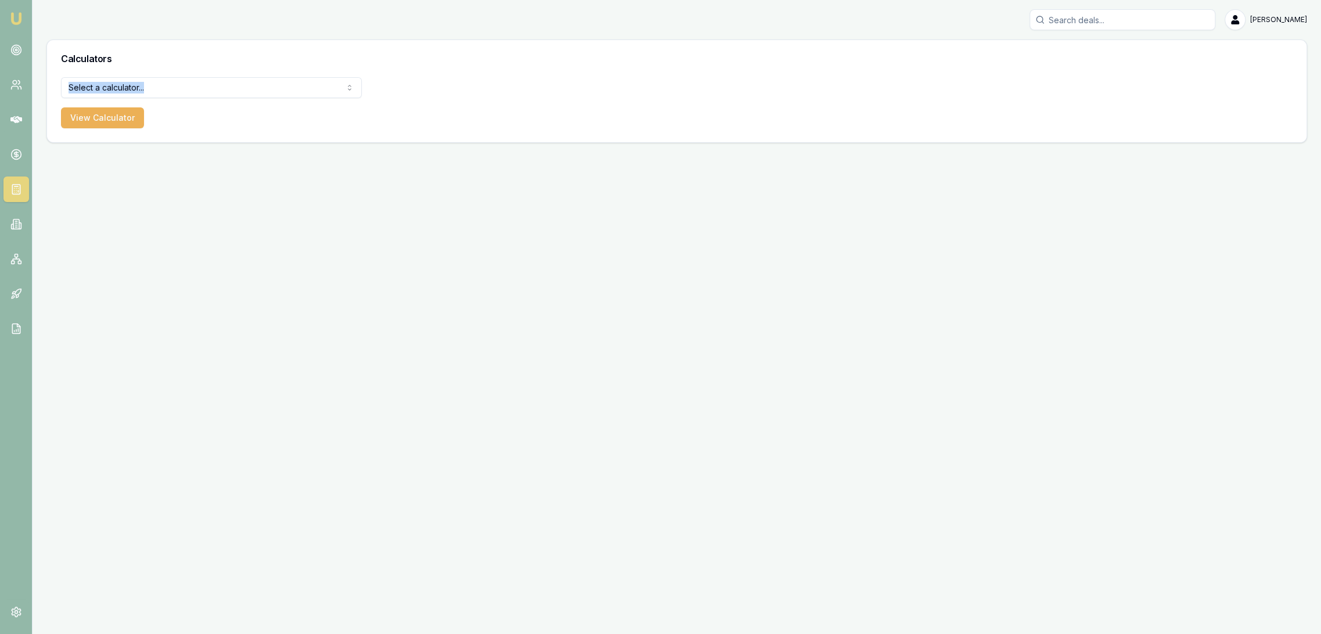
drag, startPoint x: 168, startPoint y: 75, endPoint x: 160, endPoint y: 83, distance: 10.7
click at [167, 77] on div "Calculators Select a calculator... Finance Quote Lender Match Payslip Calculato…" at bounding box center [676, 90] width 1260 height 103
click at [158, 86] on html "Emu Broker Robyn Adams Toggle Menu Calculators Select a calculator... Finance Q…" at bounding box center [660, 317] width 1321 height 634
select select "payslip-calculator"
click at [101, 118] on button "View Calculator" at bounding box center [102, 117] width 83 height 21
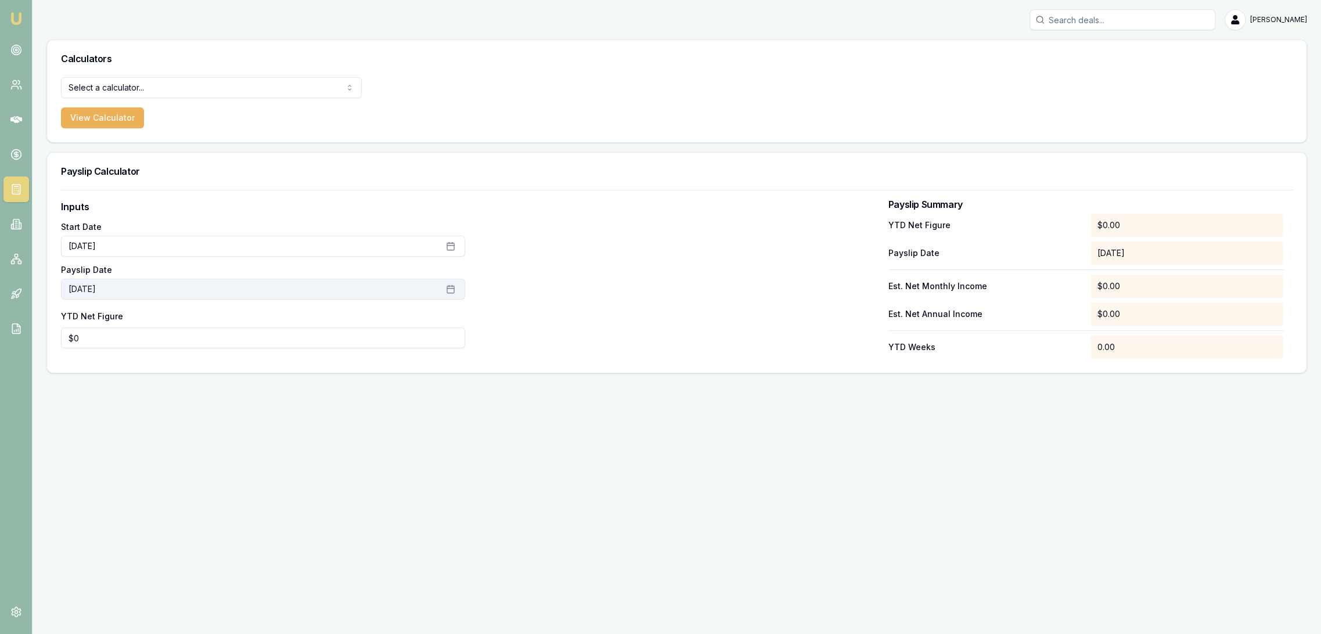
click at [146, 287] on button "[DATE]" at bounding box center [263, 289] width 404 height 21
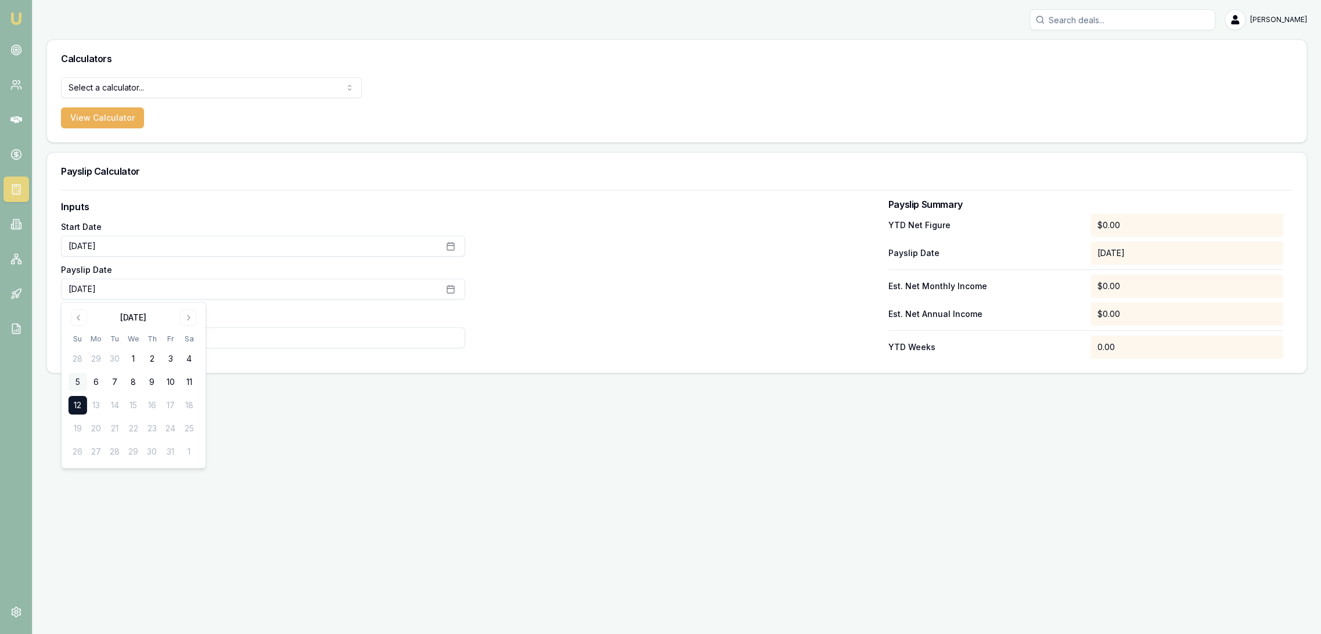
click at [78, 379] on button "5" at bounding box center [78, 382] width 19 height 19
click at [214, 341] on input "0" at bounding box center [263, 337] width 404 height 21
drag, startPoint x: 88, startPoint y: 343, endPoint x: 96, endPoint y: 347, distance: 9.1
click at [88, 342] on input "03555100" at bounding box center [263, 337] width 404 height 21
type input "035100"
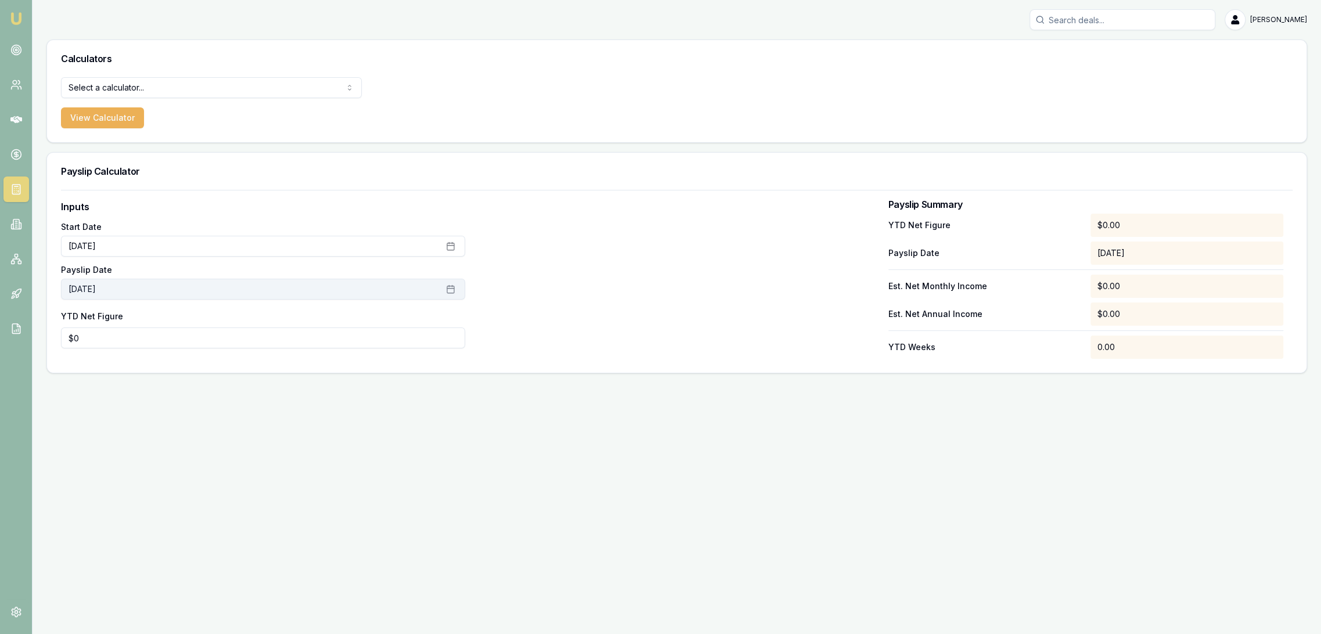
click at [102, 289] on button "[DATE]" at bounding box center [263, 289] width 404 height 21
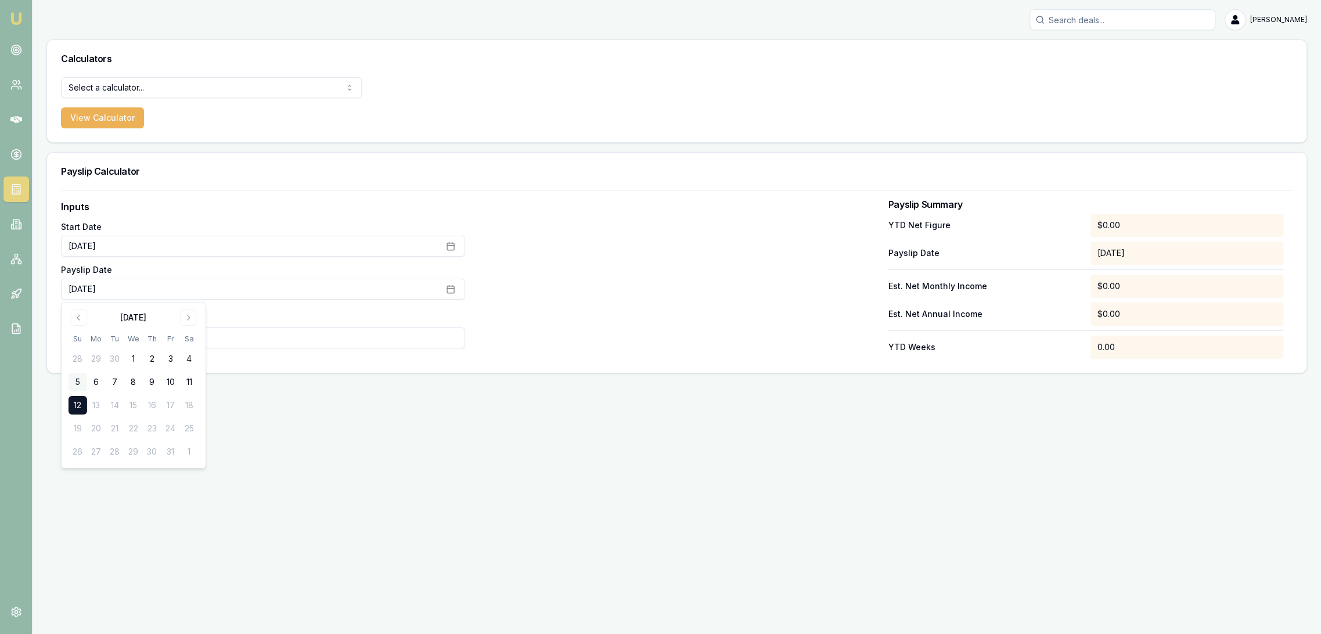
click at [80, 377] on button "5" at bounding box center [78, 382] width 19 height 19
click at [240, 339] on input "0" at bounding box center [263, 337] width 404 height 21
drag, startPoint x: 110, startPoint y: 338, endPoint x: 55, endPoint y: 338, distance: 54.6
click at [55, 338] on div "Inputs Start Date [DATE] Payslip Date [DATE] YTD Net Figure 0 Payslip Summary Y…" at bounding box center [676, 281] width 1259 height 183
type input "$35,100"
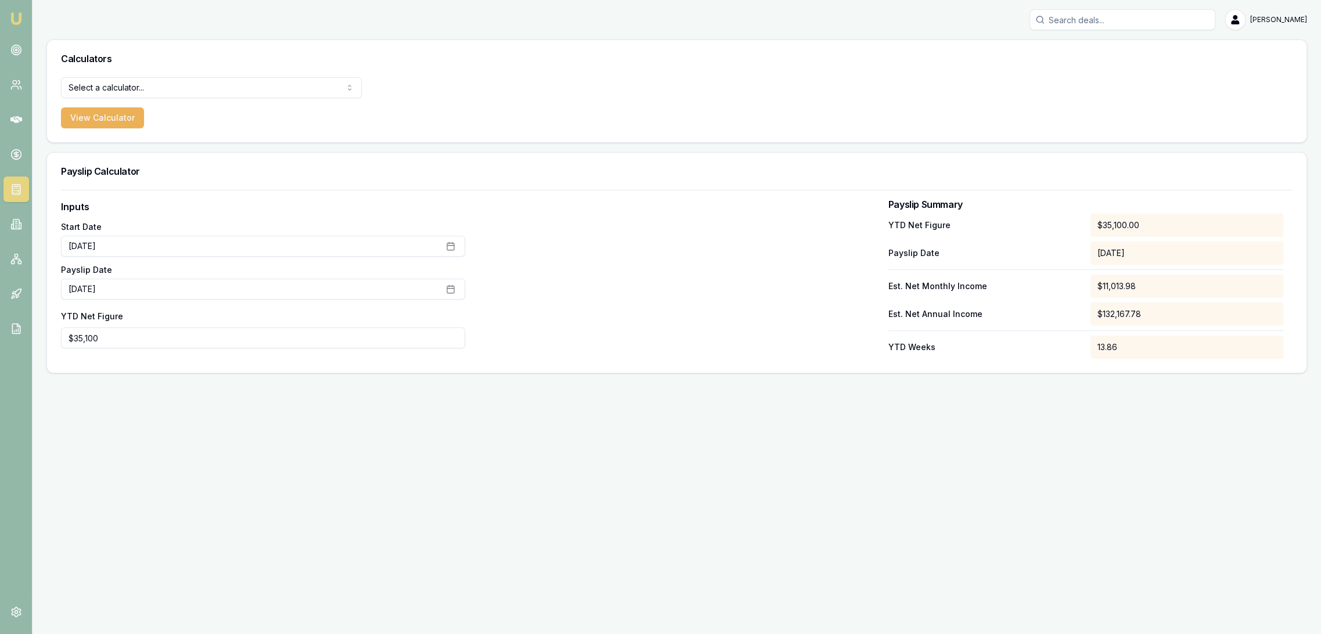
click at [639, 334] on div at bounding box center [676, 279] width 404 height 159
